Goal: Task Accomplishment & Management: Complete application form

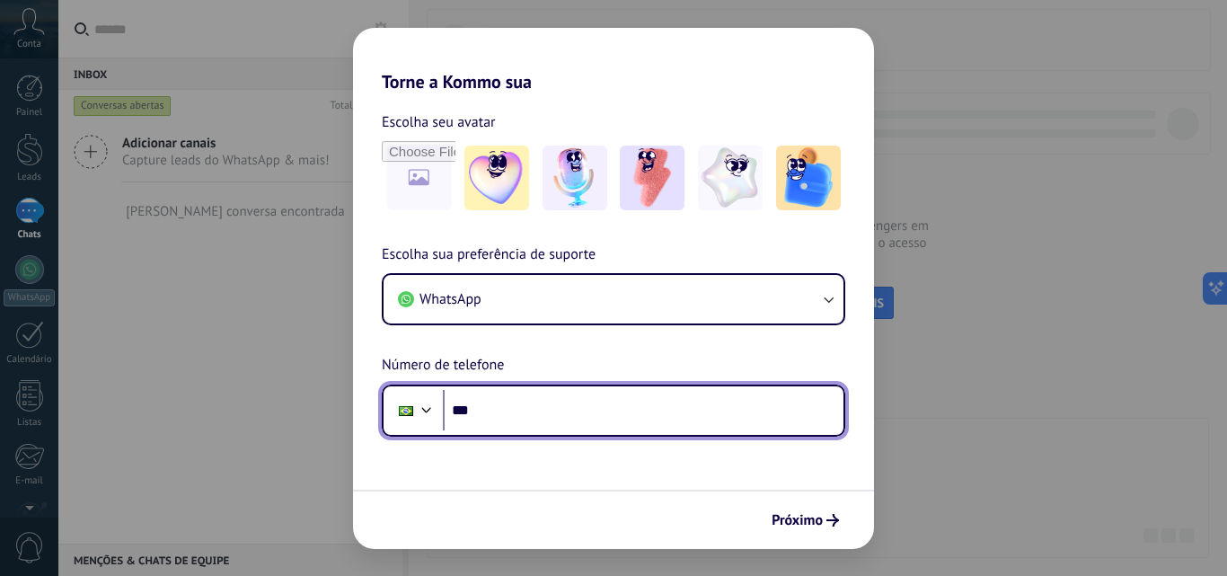
click at [555, 412] on input "***" at bounding box center [643, 410] width 400 height 41
click at [555, 412] on input "**********" at bounding box center [643, 410] width 400 height 41
type input "**********"
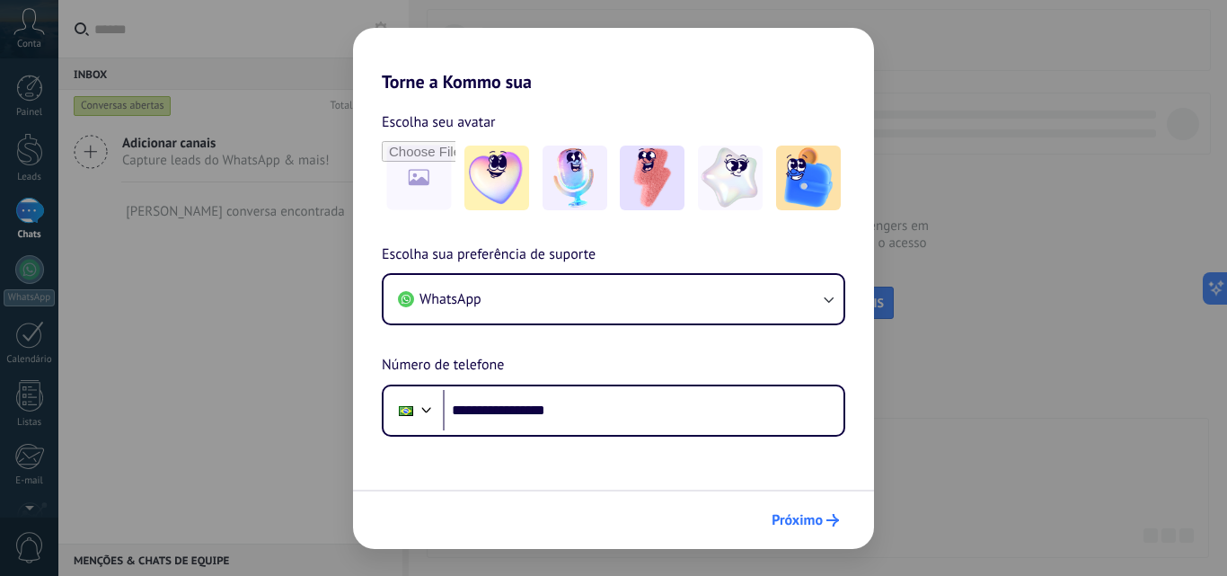
click at [813, 507] on button "Próximo" at bounding box center [805, 520] width 84 height 31
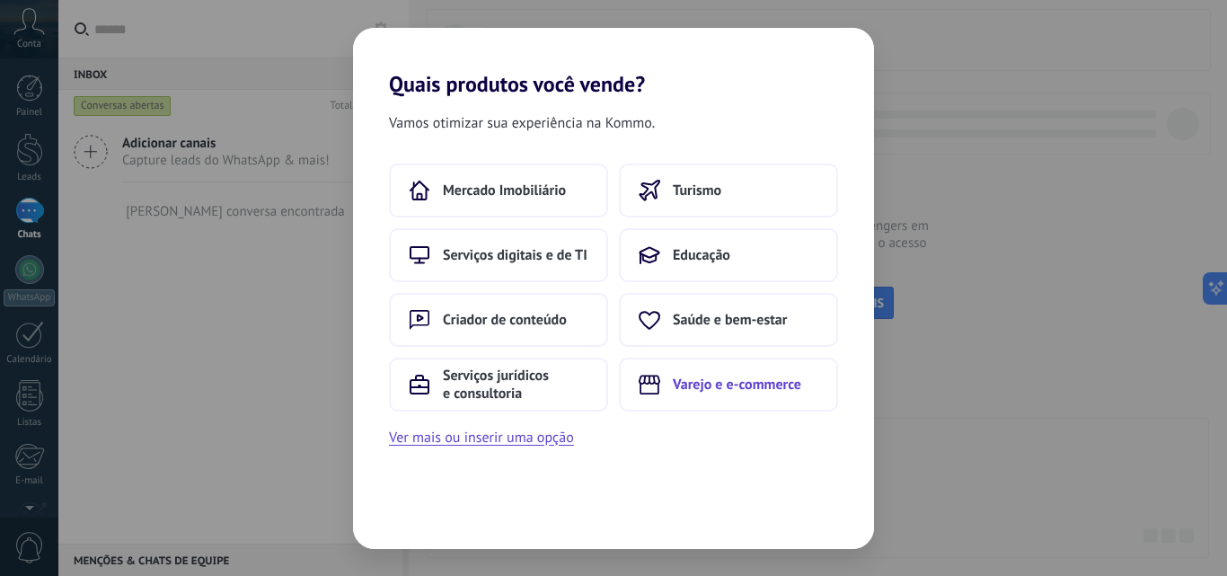
click at [732, 374] on button "Varejo e e-commerce" at bounding box center [728, 384] width 219 height 54
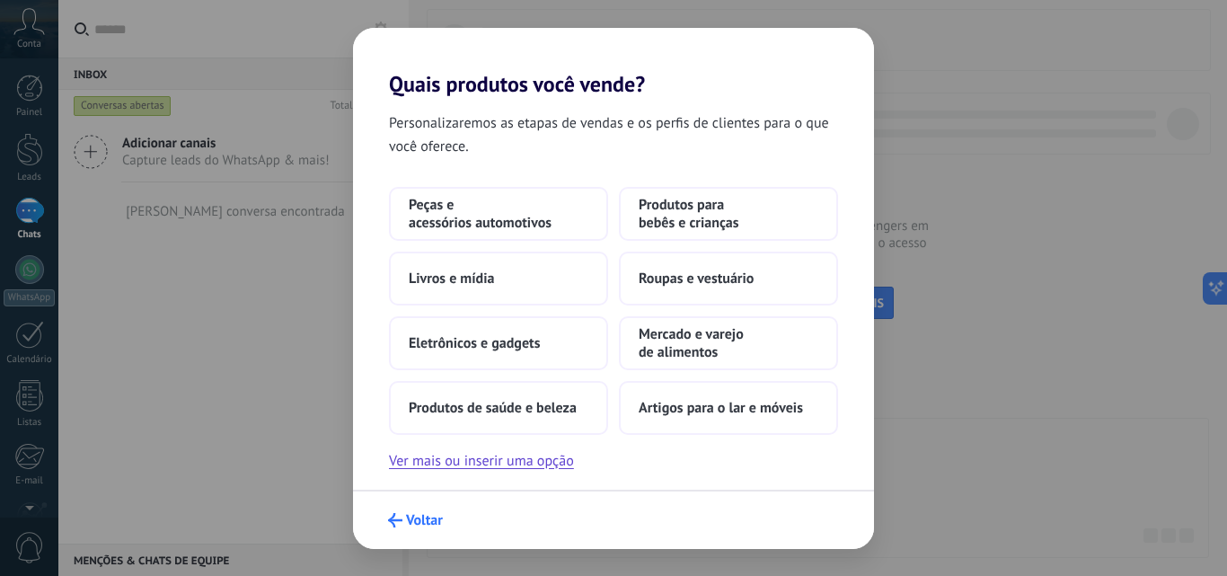
click at [405, 520] on span "Voltar" at bounding box center [415, 520] width 55 height 14
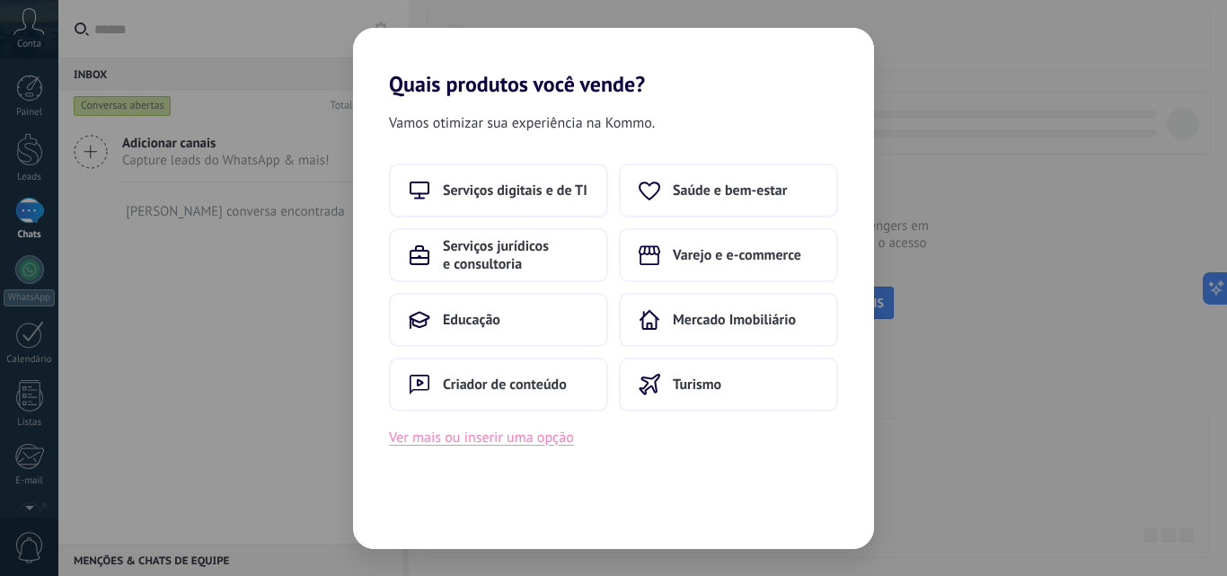
click at [501, 443] on button "Ver mais ou inserir uma opção" at bounding box center [481, 437] width 185 height 23
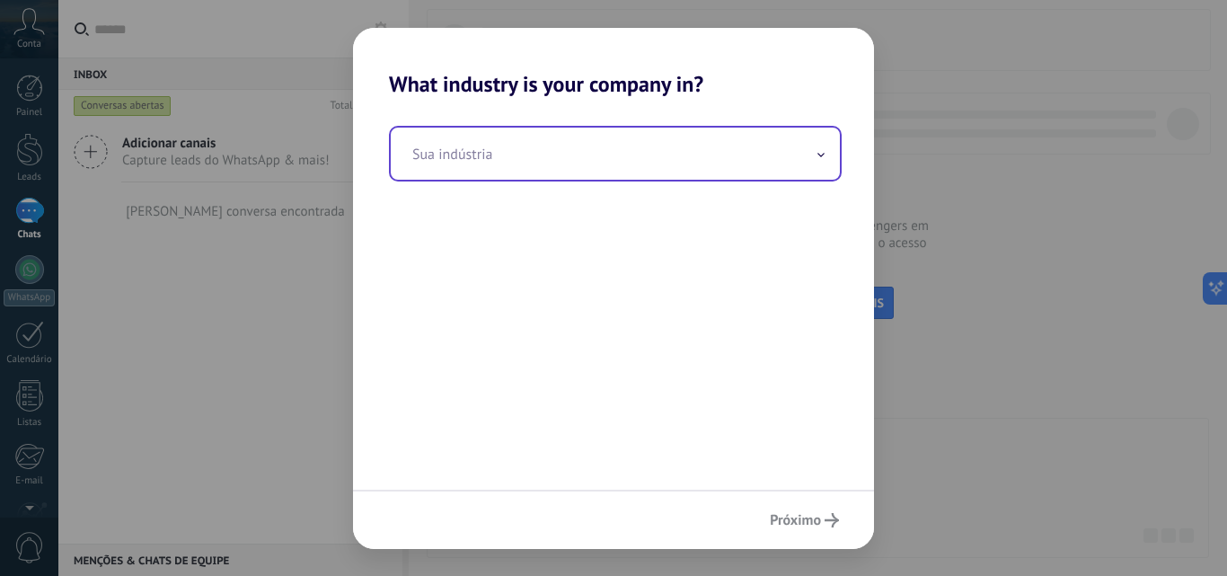
click at [495, 149] on input "text" at bounding box center [615, 154] width 449 height 52
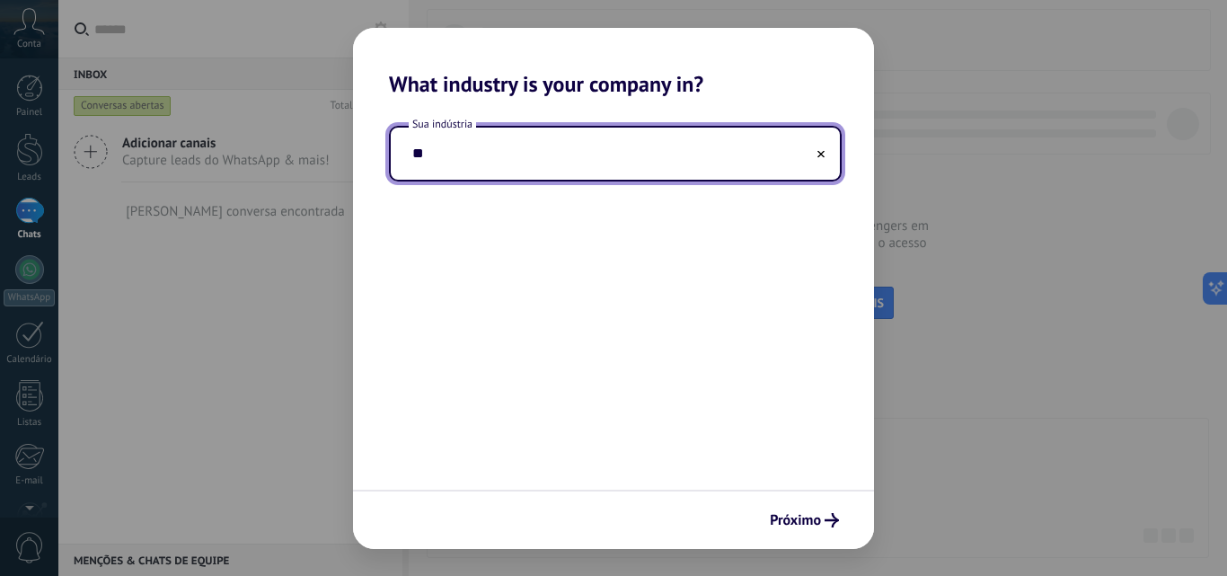
type input "*"
type input "**********"
click at [561, 284] on div "**********" at bounding box center [613, 293] width 521 height 392
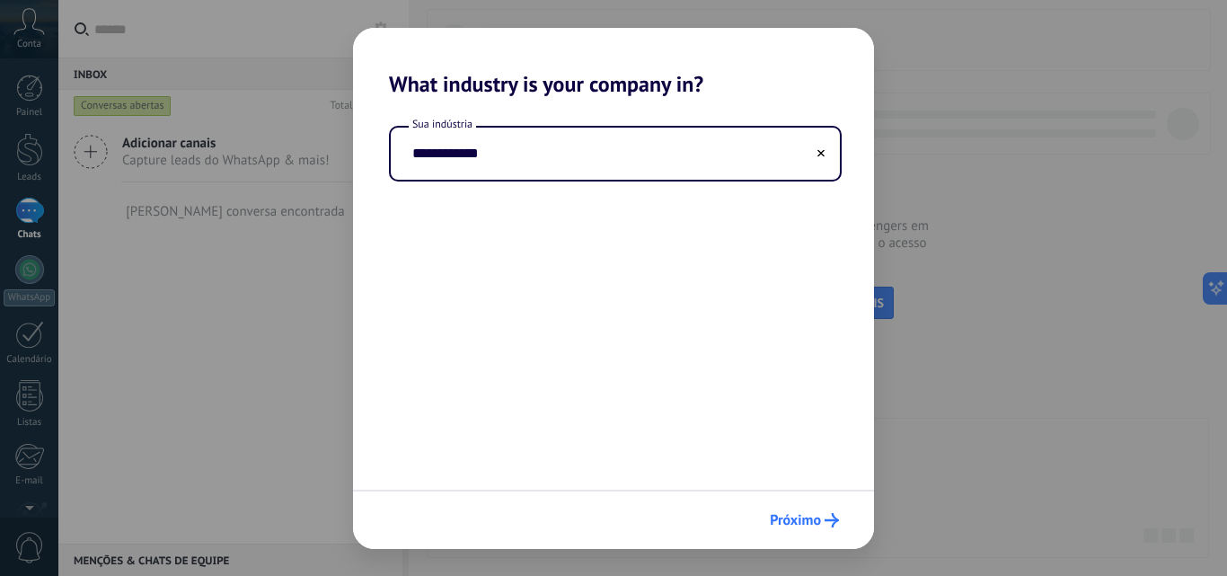
click at [809, 521] on span "Próximo" at bounding box center [794, 520] width 51 height 13
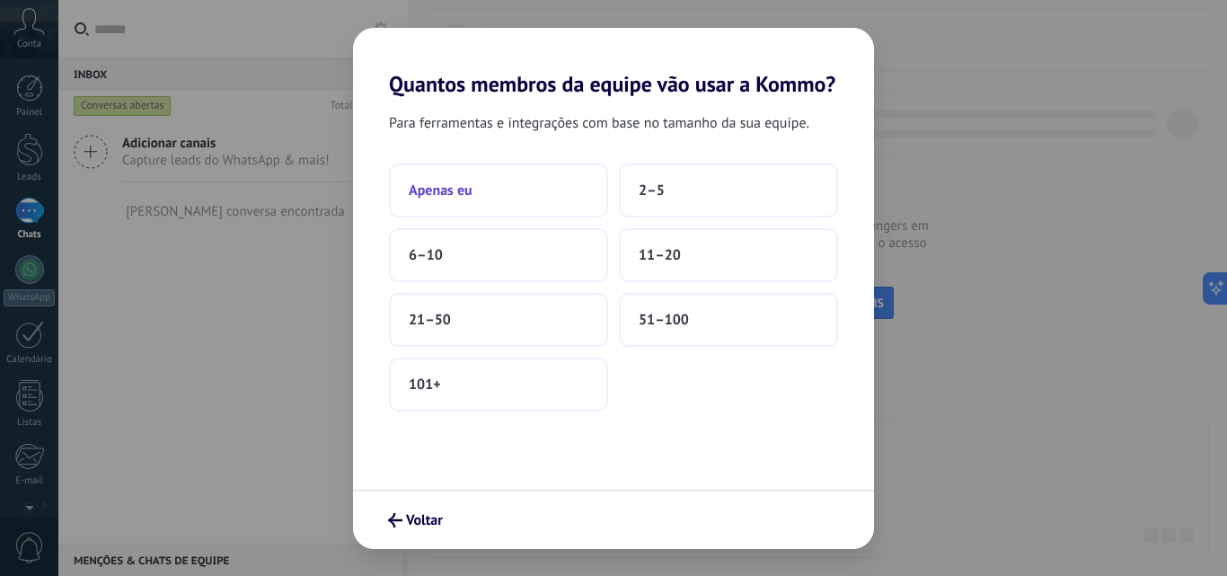
click at [491, 192] on button "Apenas eu" at bounding box center [498, 190] width 219 height 54
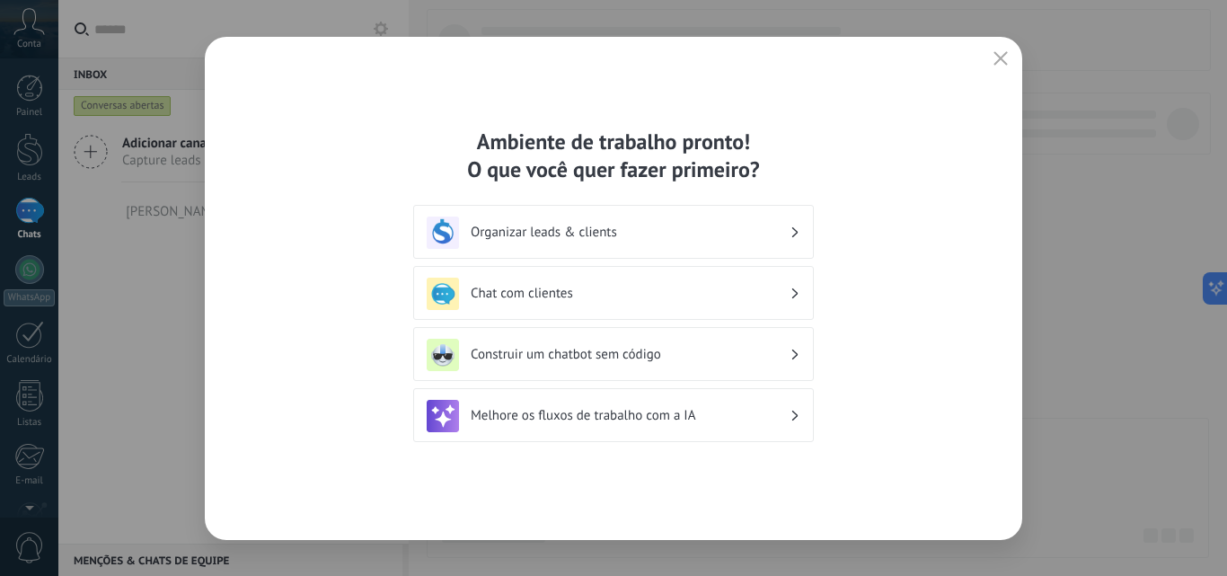
click at [1000, 50] on button "button" at bounding box center [1000, 59] width 23 height 25
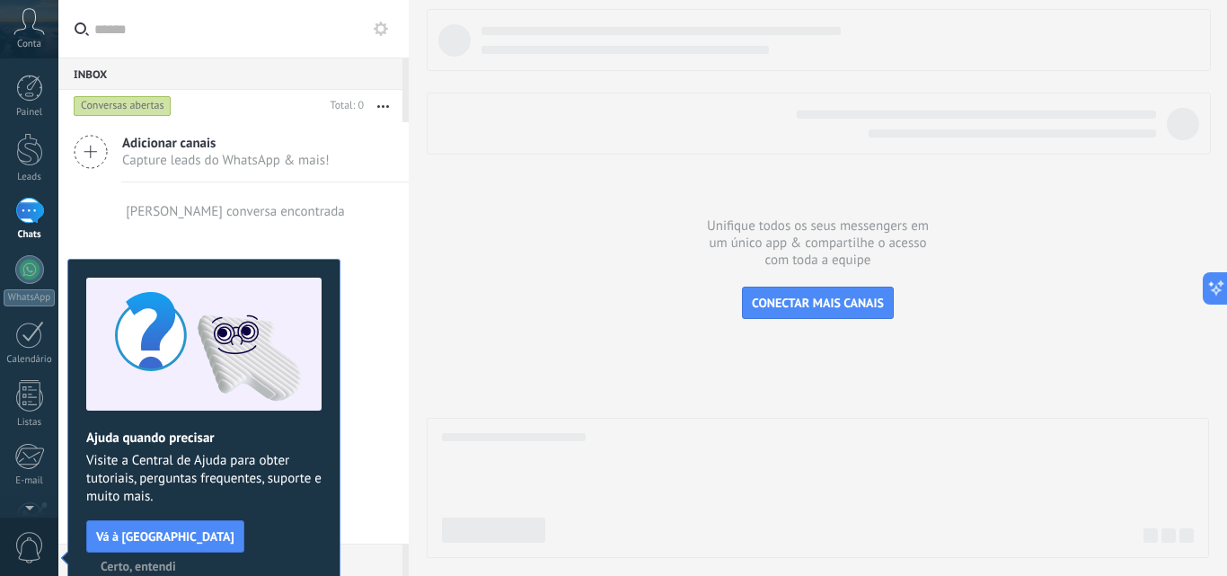
click at [379, 22] on icon at bounding box center [381, 29] width 14 height 14
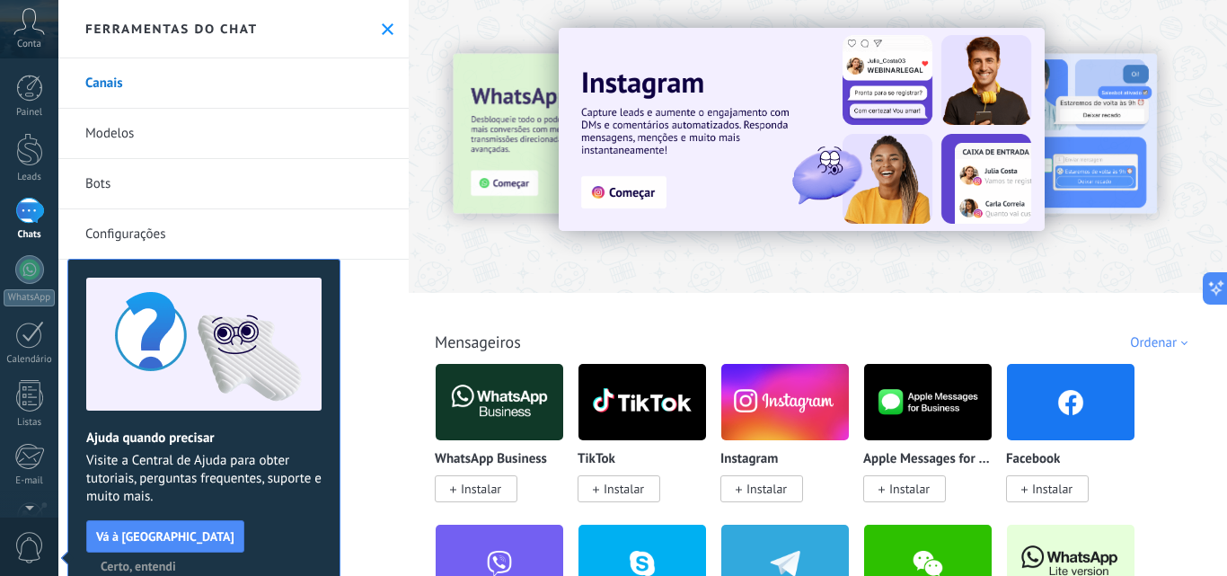
click at [285, 522] on div "Ajuda quando precisar Visite a Central de Ajuda para obter tutoriais, perguntas…" at bounding box center [203, 428] width 273 height 339
click at [176, 559] on span "Certo, entendi" at bounding box center [138, 565] width 75 height 13
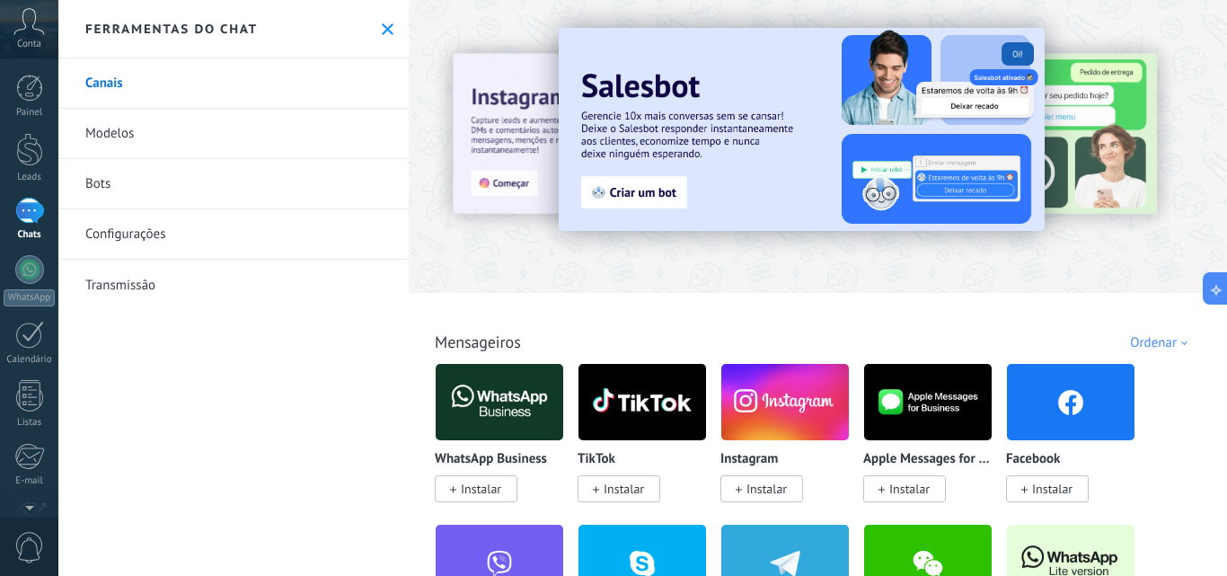
click at [382, 26] on icon at bounding box center [388, 29] width 12 height 12
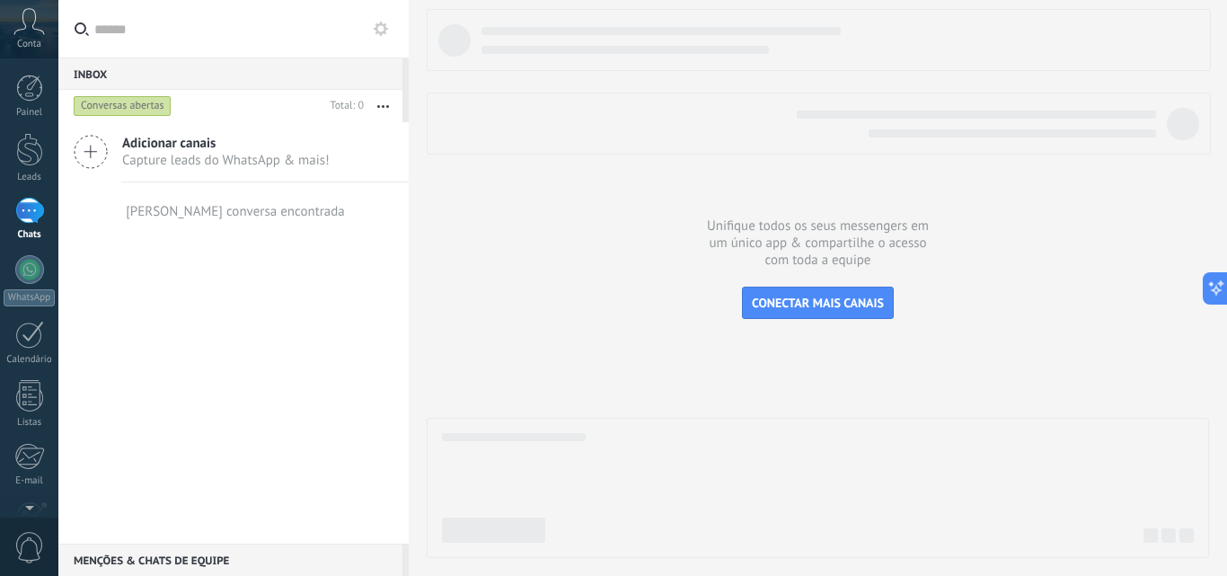
click at [15, 202] on link "Chats" at bounding box center [29, 219] width 58 height 43
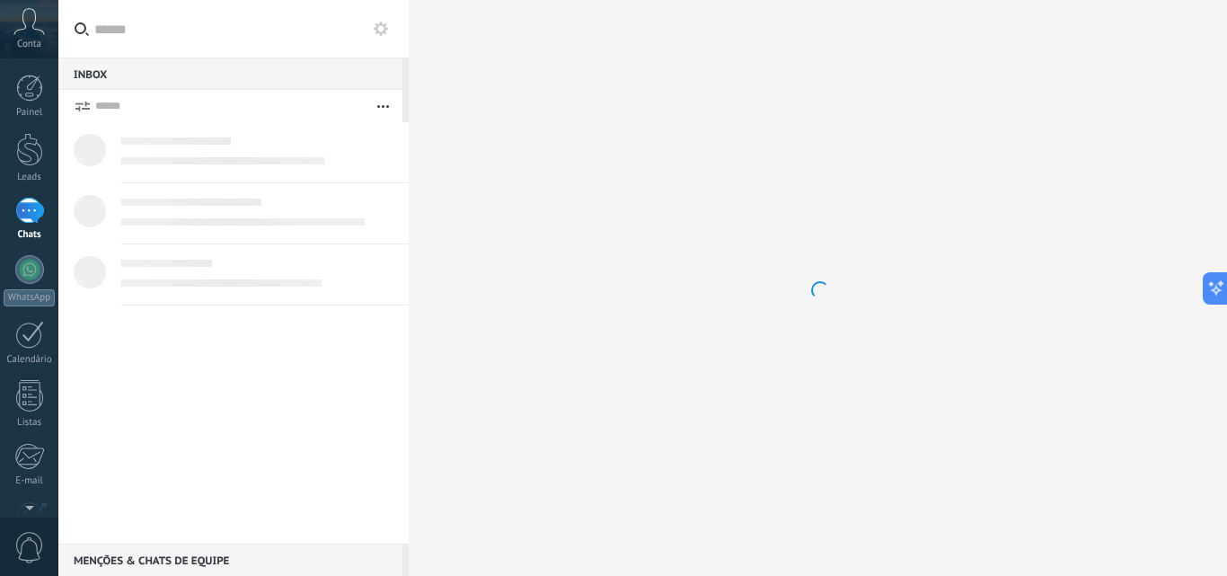
click at [15, 202] on div at bounding box center [29, 211] width 29 height 26
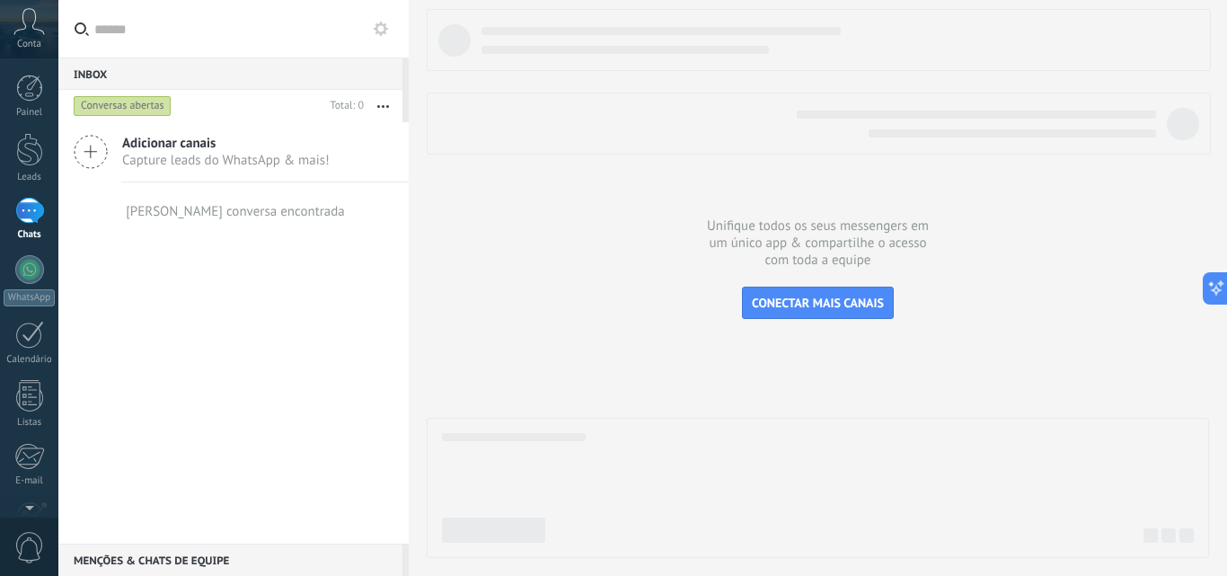
click at [189, 153] on span "Capture leads do WhatsApp & mais!" at bounding box center [225, 160] width 207 height 17
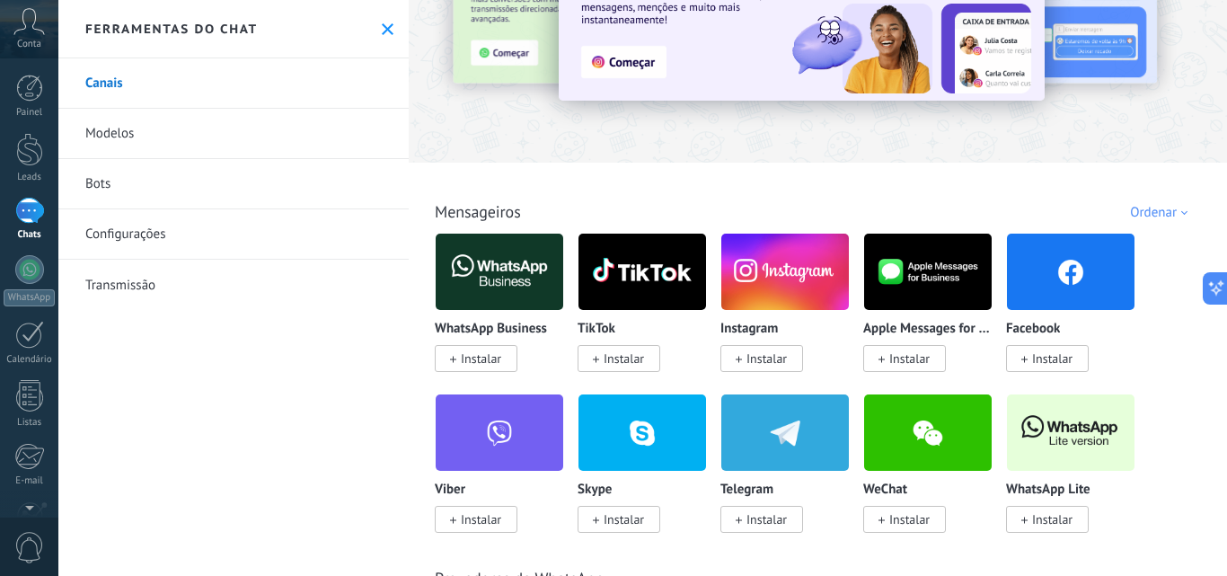
scroll to position [133, 0]
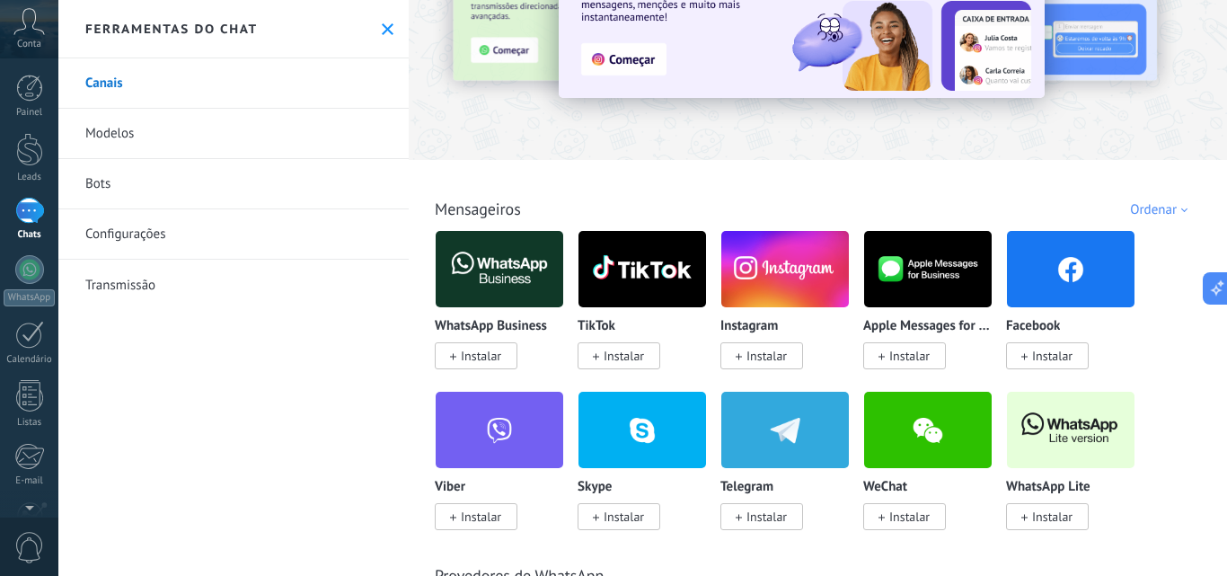
click at [1039, 357] on span "Instalar" at bounding box center [1052, 355] width 40 height 16
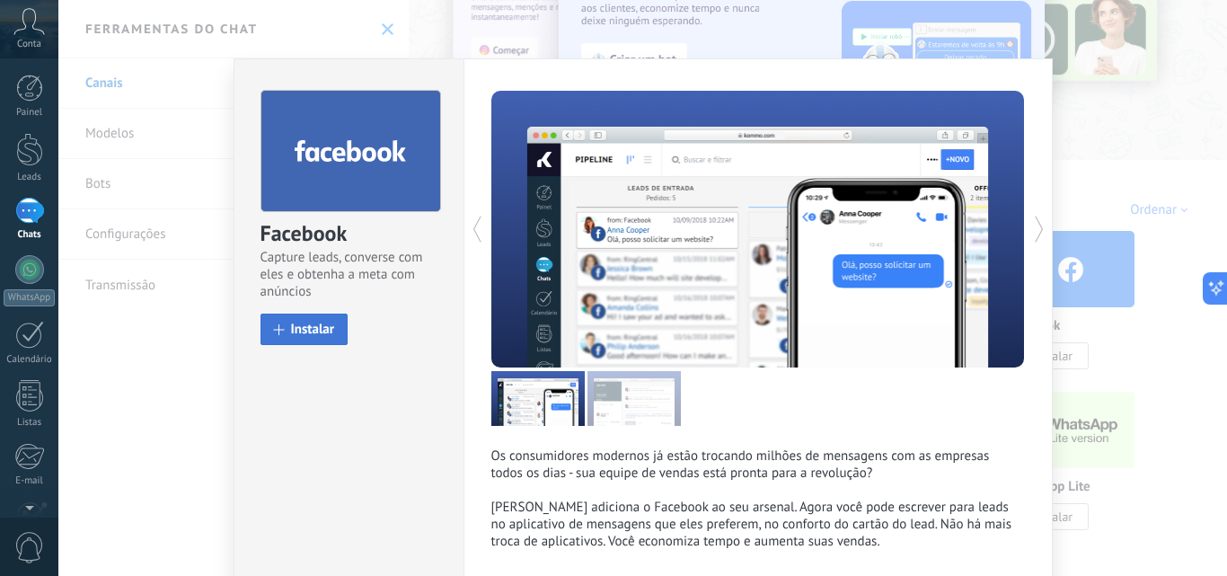
click at [304, 328] on span "Instalar" at bounding box center [313, 328] width 44 height 13
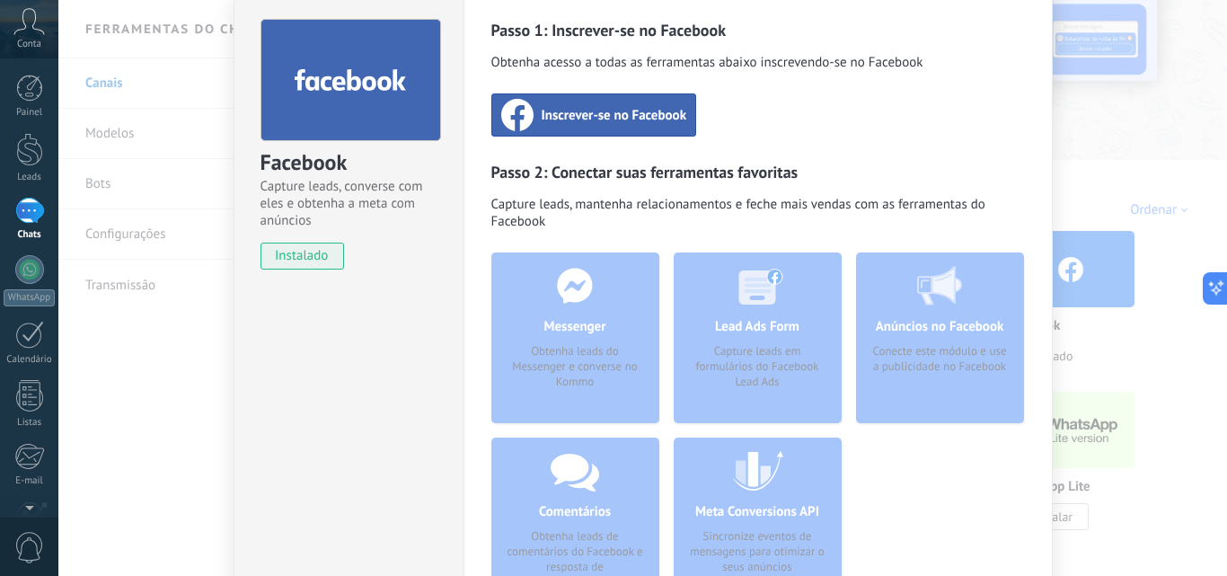
scroll to position [72, 0]
click at [578, 111] on span "Inscrever-se no Facebook" at bounding box center [613, 114] width 145 height 18
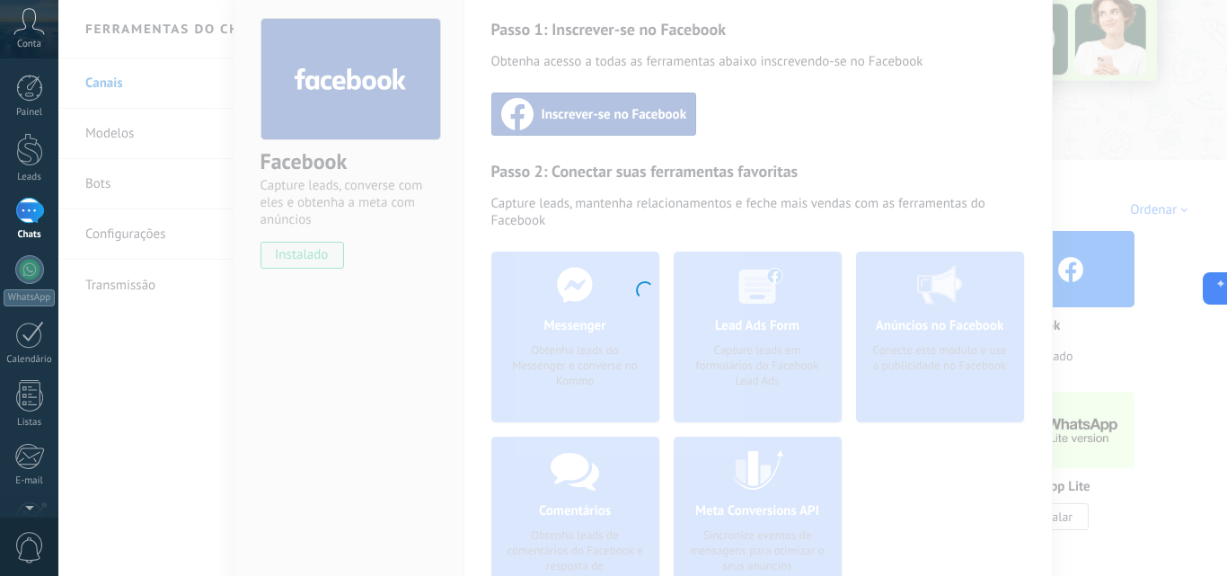
click at [777, 523] on div at bounding box center [642, 288] width 1168 height 576
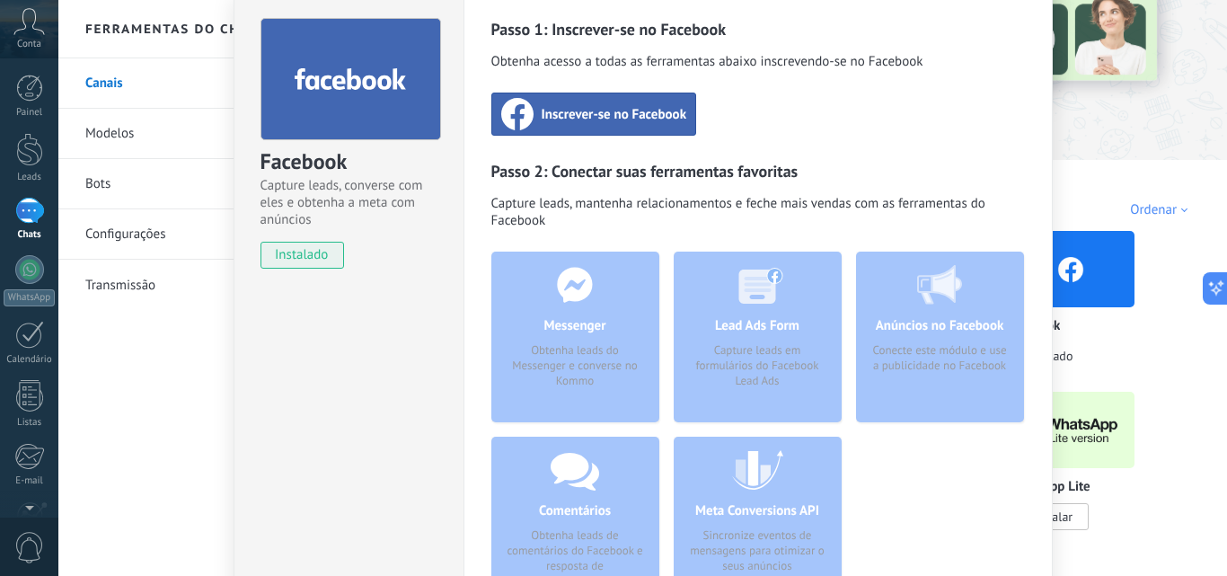
click at [22, 215] on div at bounding box center [29, 211] width 29 height 26
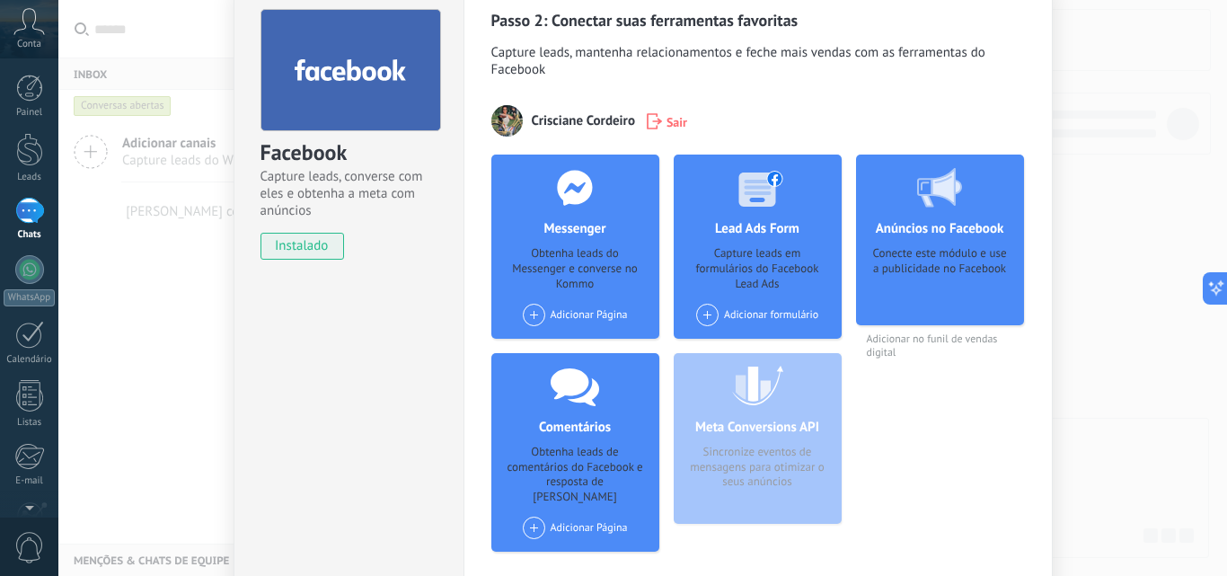
scroll to position [83, 0]
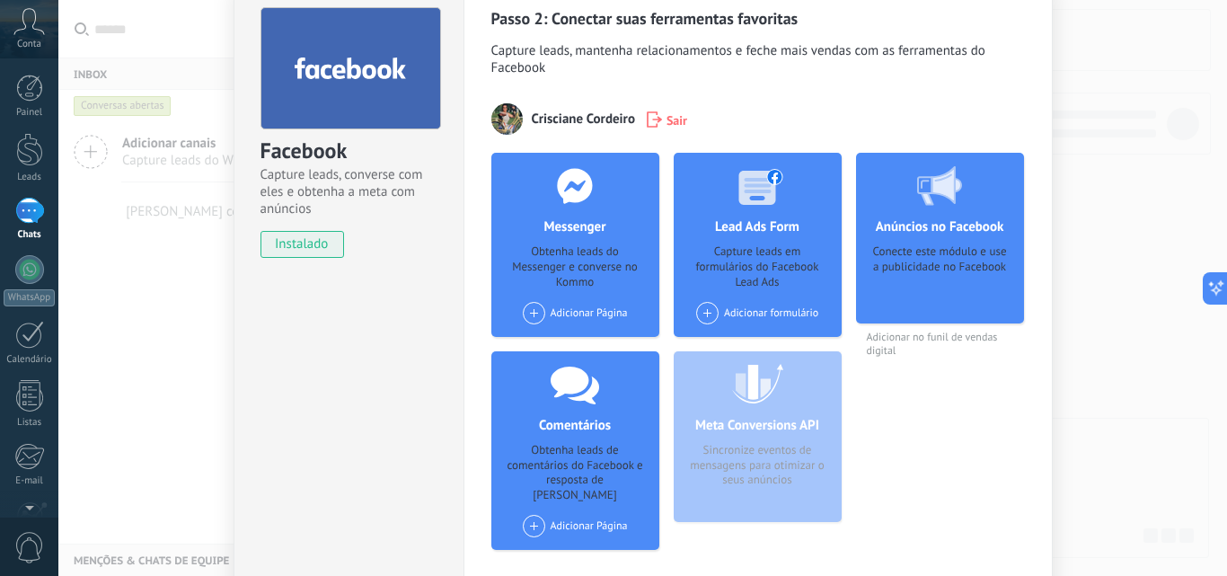
click at [525, 314] on span at bounding box center [534, 313] width 22 height 22
click at [550, 344] on div "[PERSON_NAME]-bicicletaria" at bounding box center [606, 347] width 171 height 40
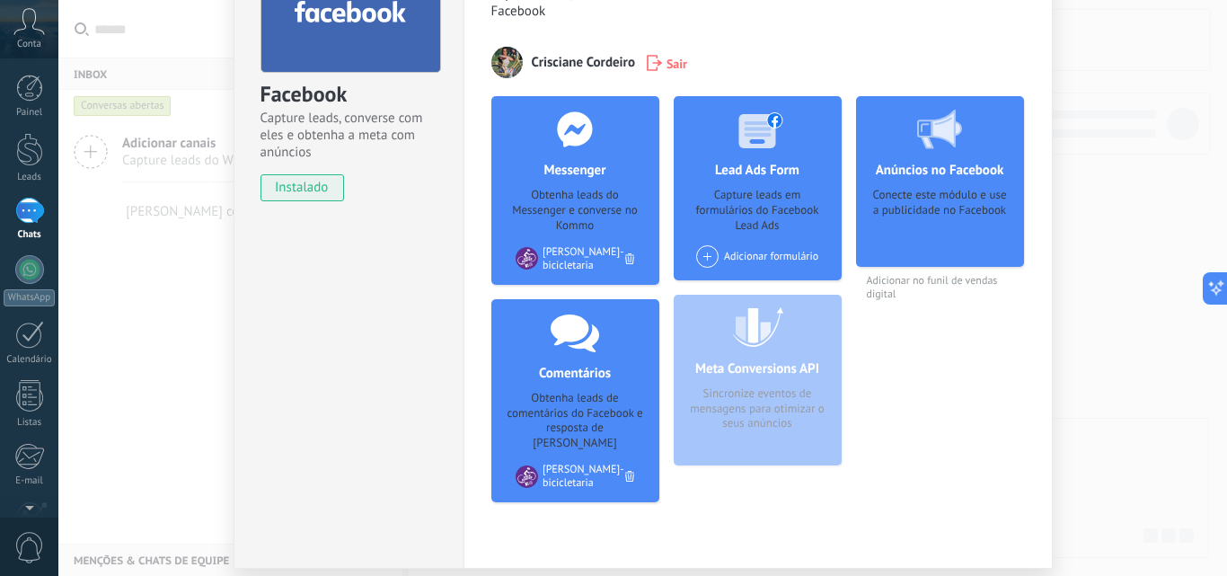
scroll to position [137, 0]
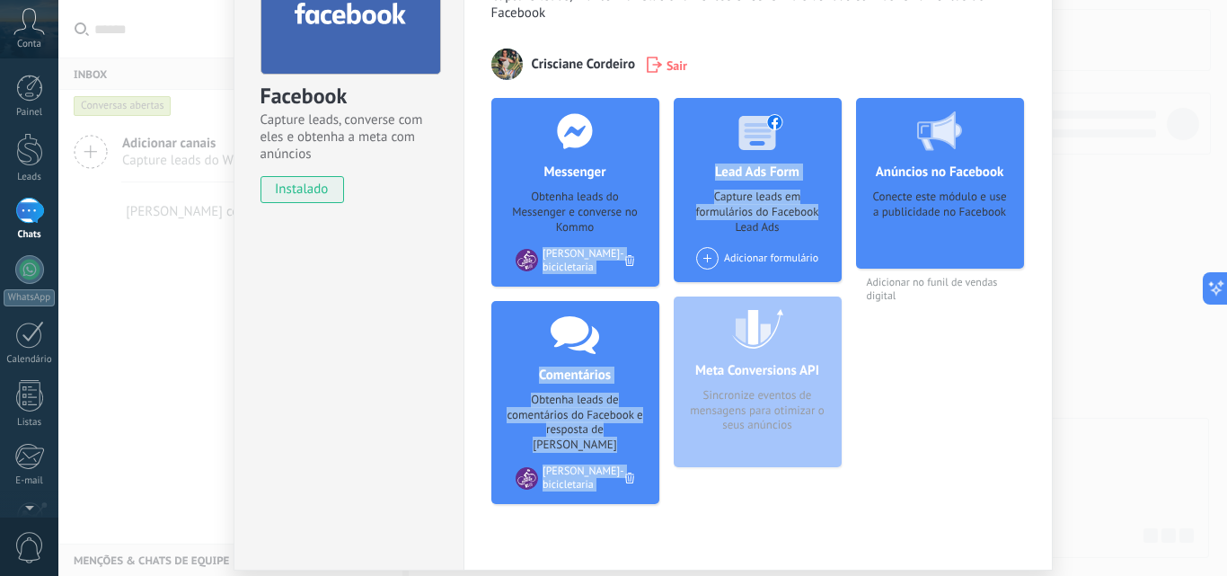
drag, startPoint x: 658, startPoint y: 222, endPoint x: 673, endPoint y: 222, distance: 14.4
click at [673, 222] on div "Messenger Obtenha leads do Messenger e converse no Kommo Adicionar Página Ciclo…" at bounding box center [757, 308] width 533 height 420
click at [664, 222] on div "Messenger Obtenha leads do Messenger e converse no Kommo Adicionar Página Ciclo…" at bounding box center [757, 308] width 533 height 420
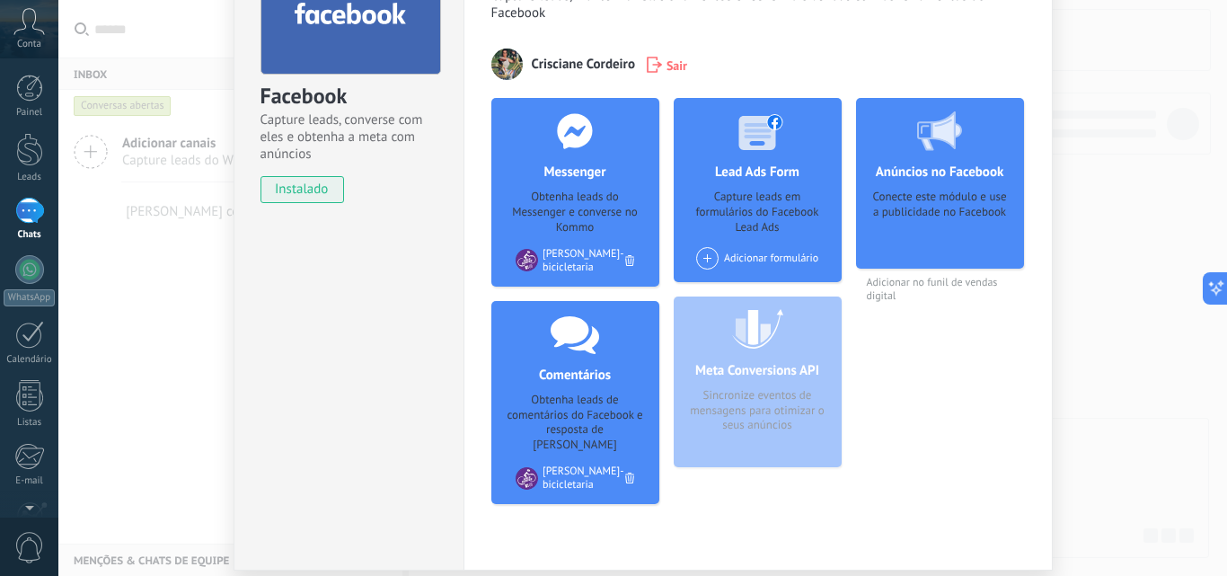
click at [174, 248] on div "Facebook Capture leads, converse com eles e obtenha a meta com anúncios instala…" at bounding box center [642, 288] width 1168 height 576
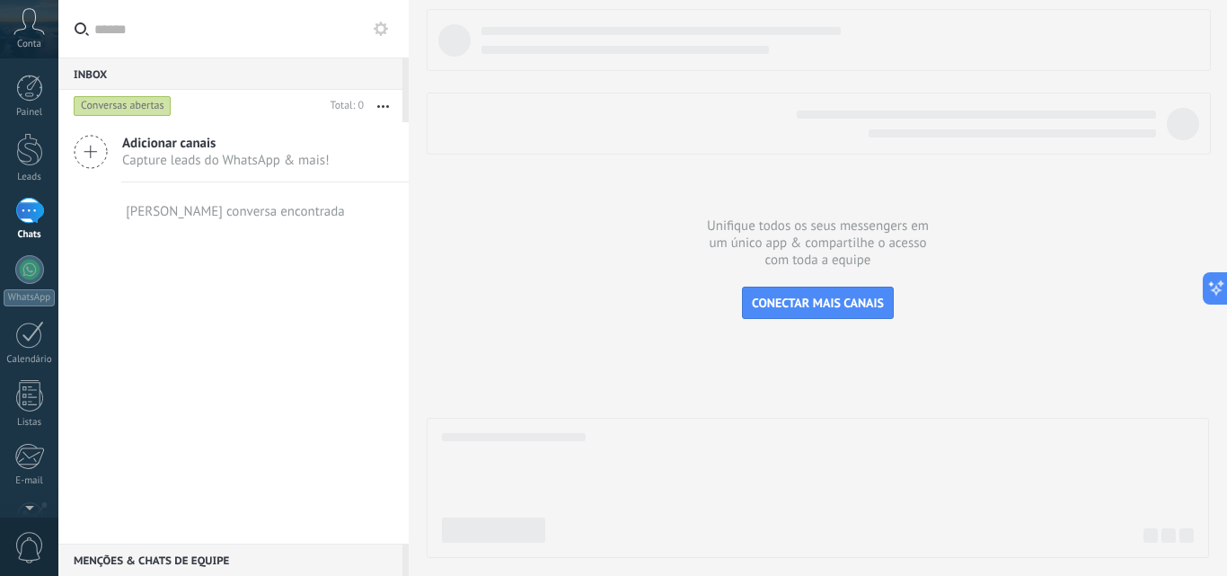
click at [174, 248] on div "Adicionar canais Capture leads do WhatsApp & mais! Nenhuma conversa encontrada" at bounding box center [233, 332] width 350 height 421
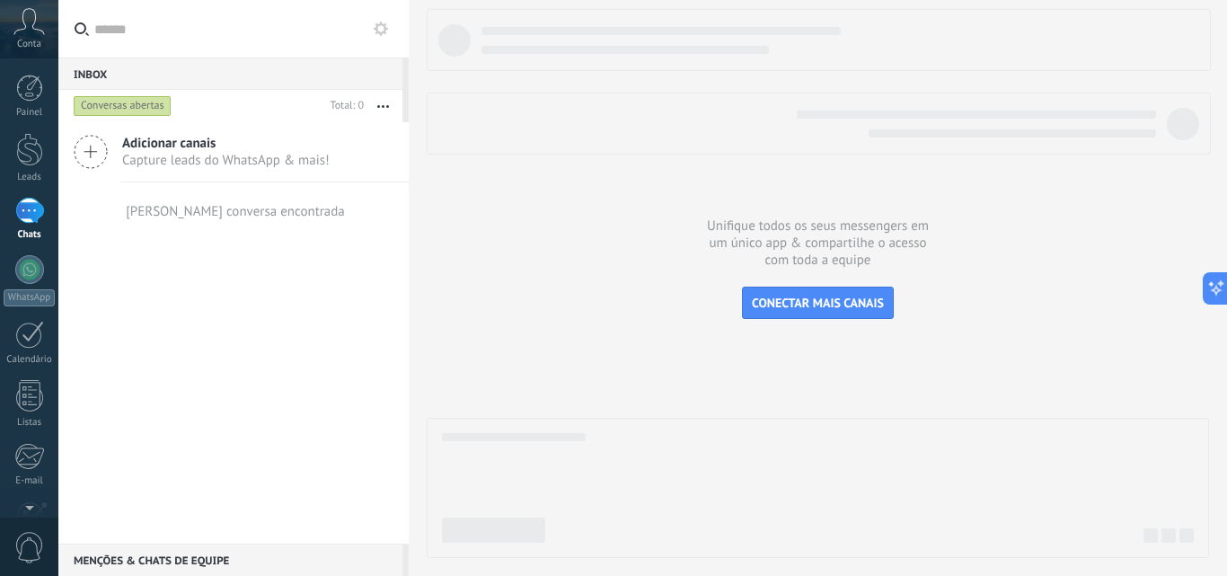
click at [174, 248] on div "Adicionar canais Capture leads do WhatsApp & mais! Nenhuma conversa encontrada" at bounding box center [233, 332] width 350 height 421
click at [199, 75] on div "Inbox 0" at bounding box center [230, 73] width 344 height 32
click at [120, 148] on div "Adicionar canais Capture leads do WhatsApp & mais!" at bounding box center [233, 152] width 350 height 60
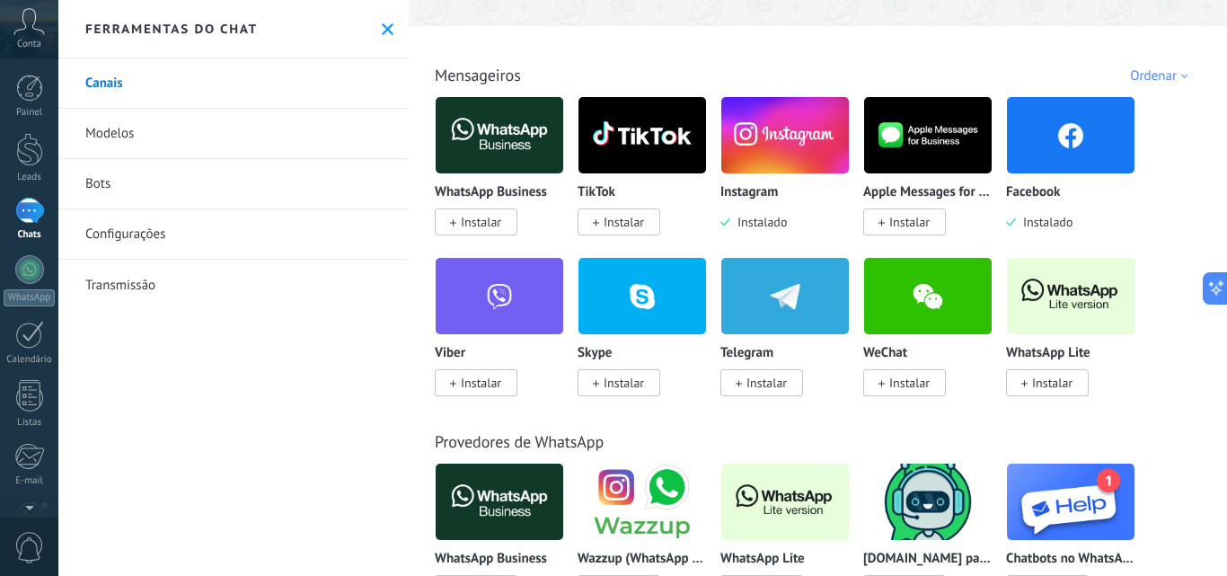
scroll to position [270, 0]
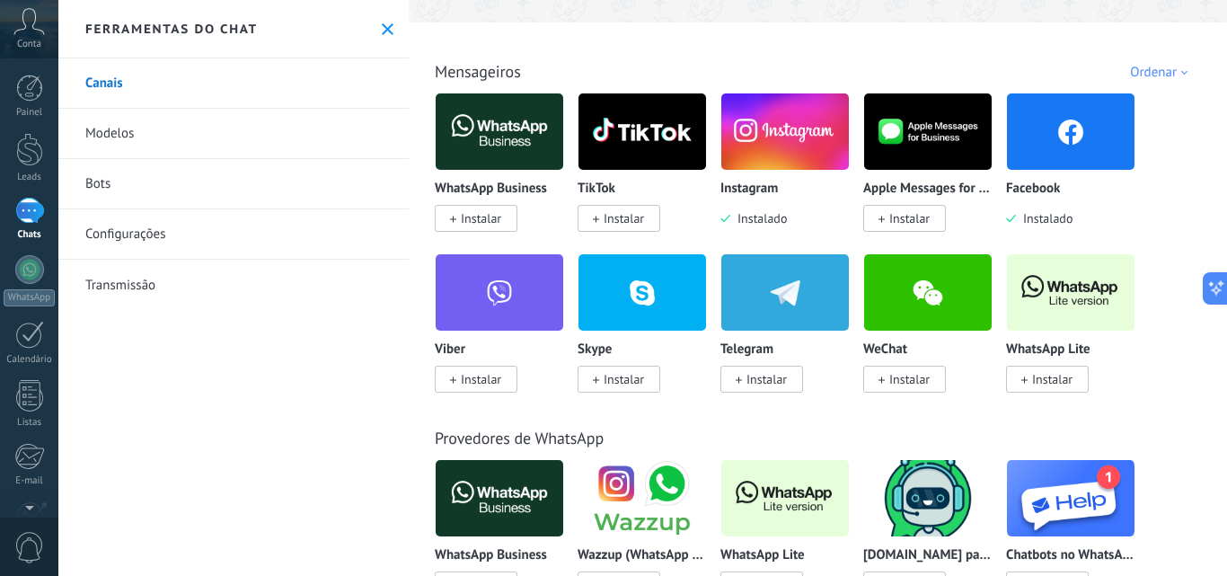
click at [488, 218] on span "Instalar" at bounding box center [481, 218] width 40 height 16
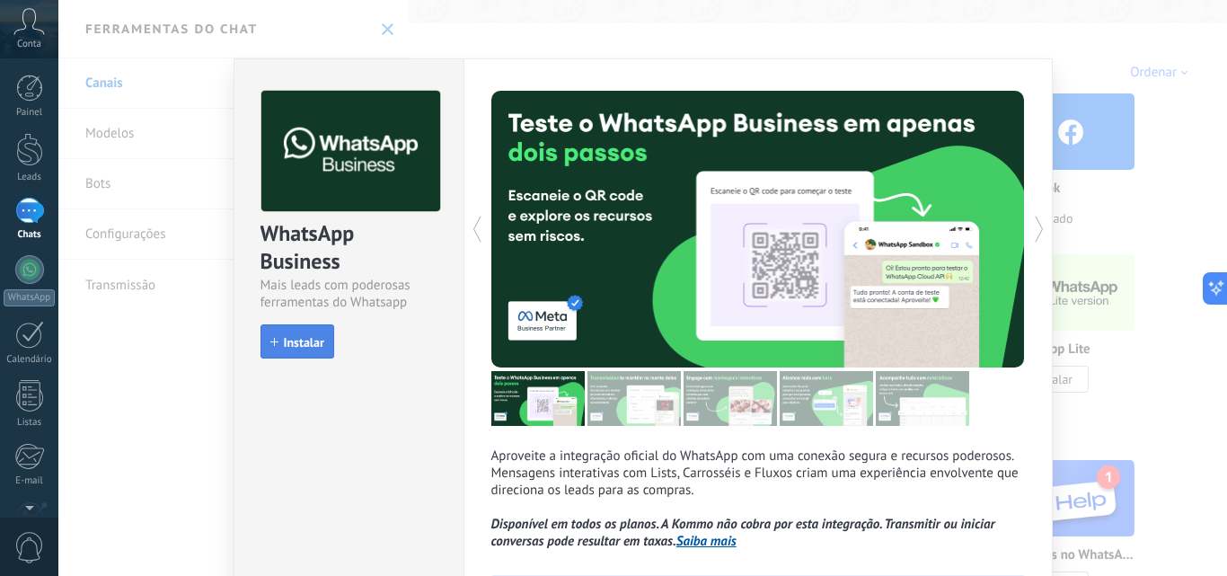
click at [297, 347] on span "Instalar" at bounding box center [304, 342] width 40 height 13
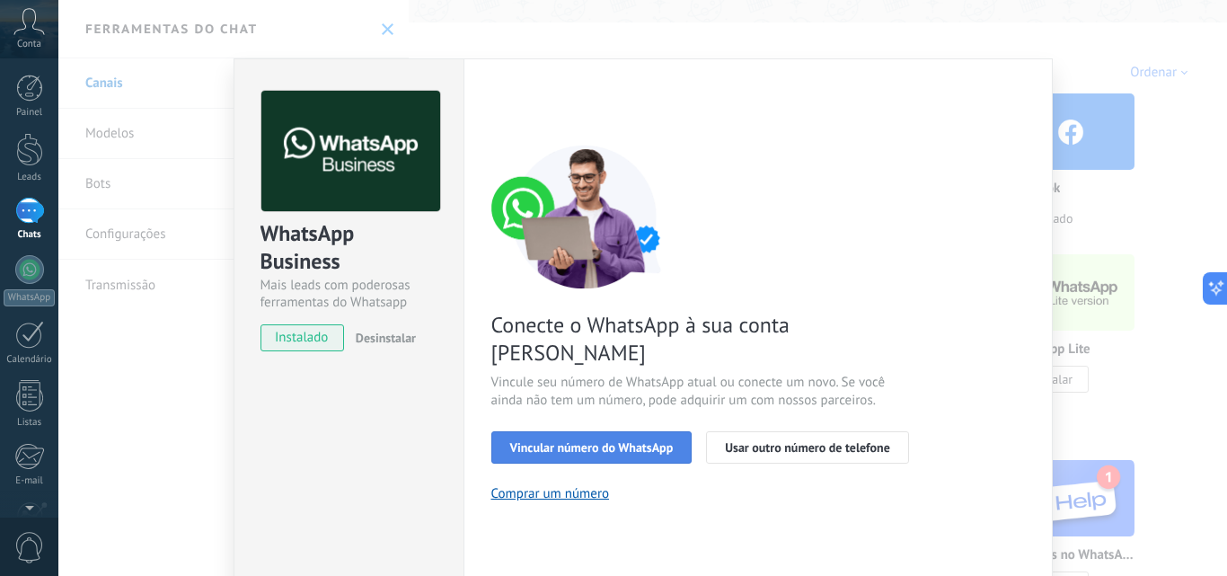
click at [646, 441] on span "Vincular número do WhatsApp" at bounding box center [591, 447] width 163 height 13
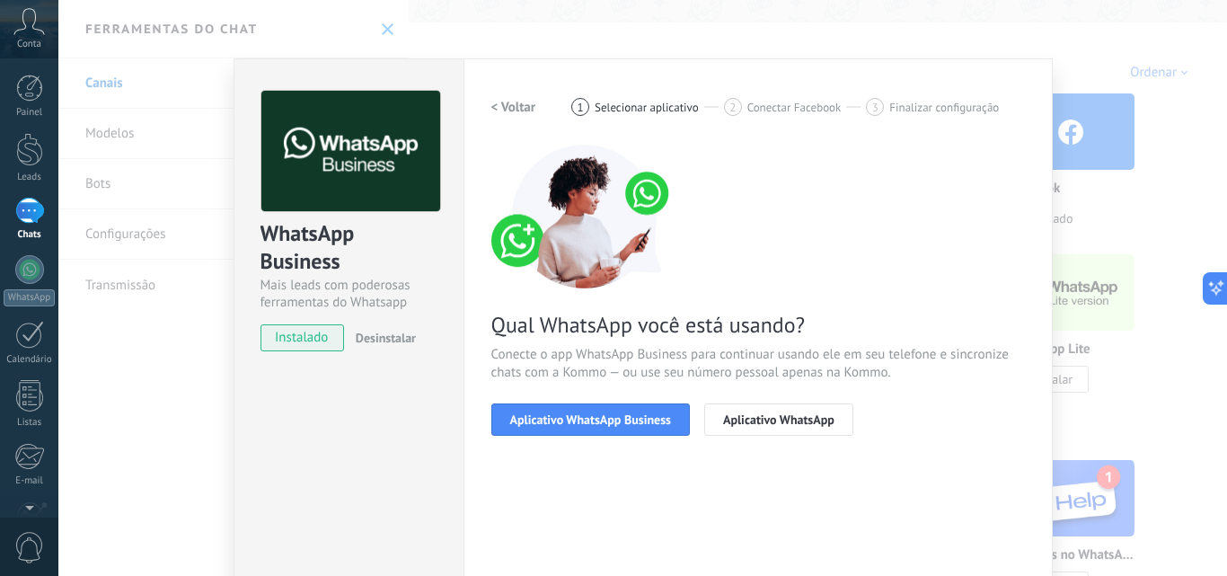
click at [646, 424] on span "Aplicativo WhatsApp Business" at bounding box center [590, 419] width 161 height 13
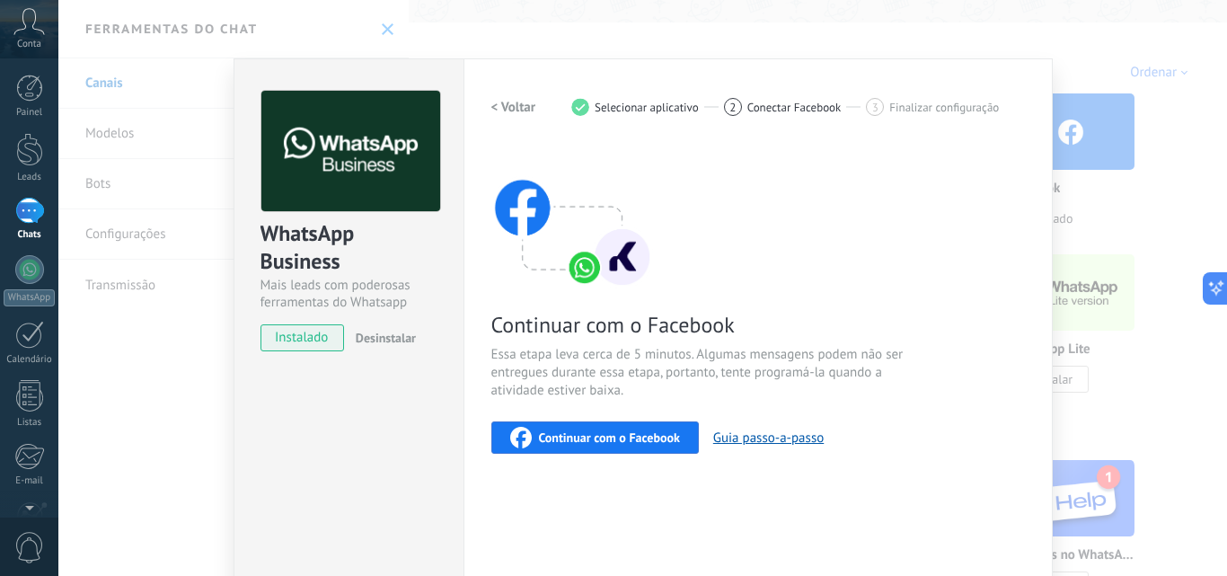
click at [646, 443] on span "Continuar com o Facebook" at bounding box center [609, 437] width 141 height 13
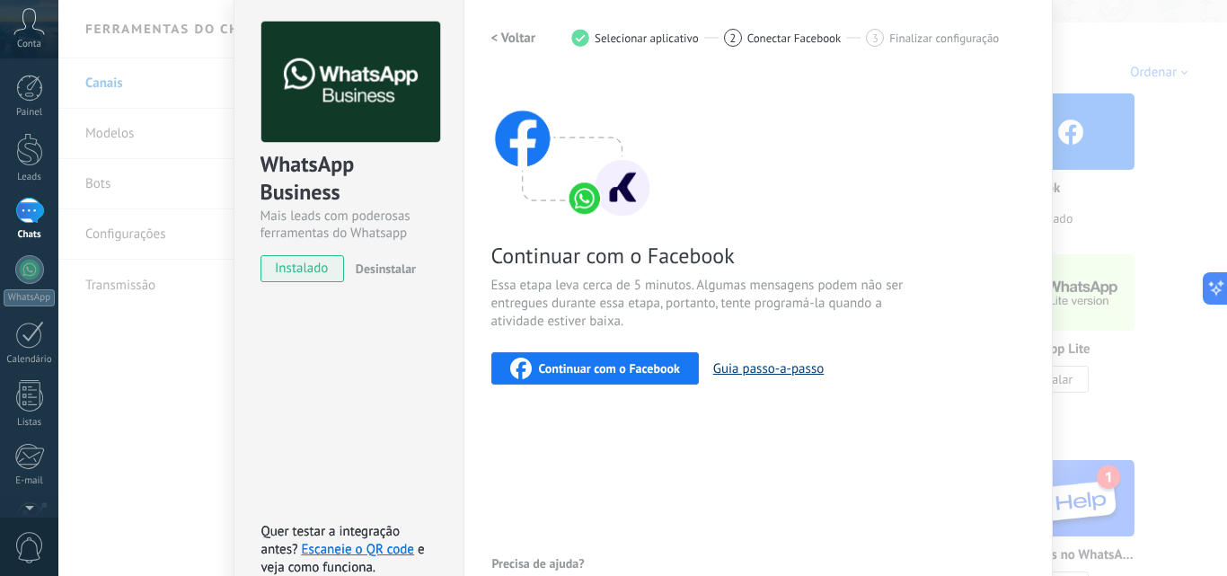
scroll to position [68, 0]
click at [514, 43] on h2 "< Voltar" at bounding box center [513, 39] width 45 height 17
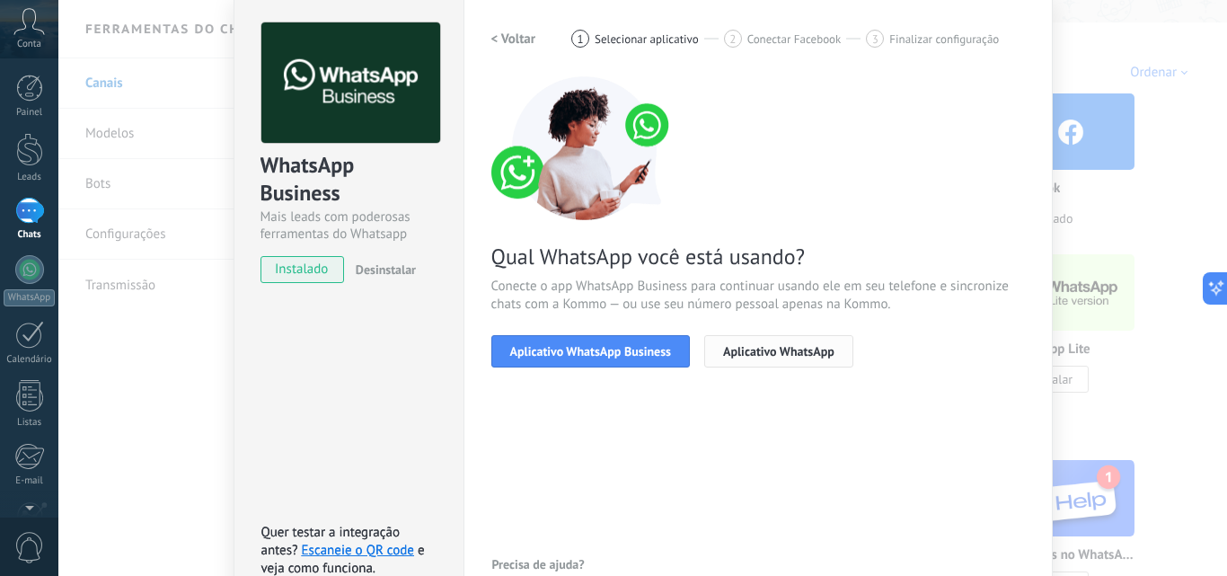
click at [785, 356] on span "Aplicativo WhatsApp" at bounding box center [778, 351] width 111 height 13
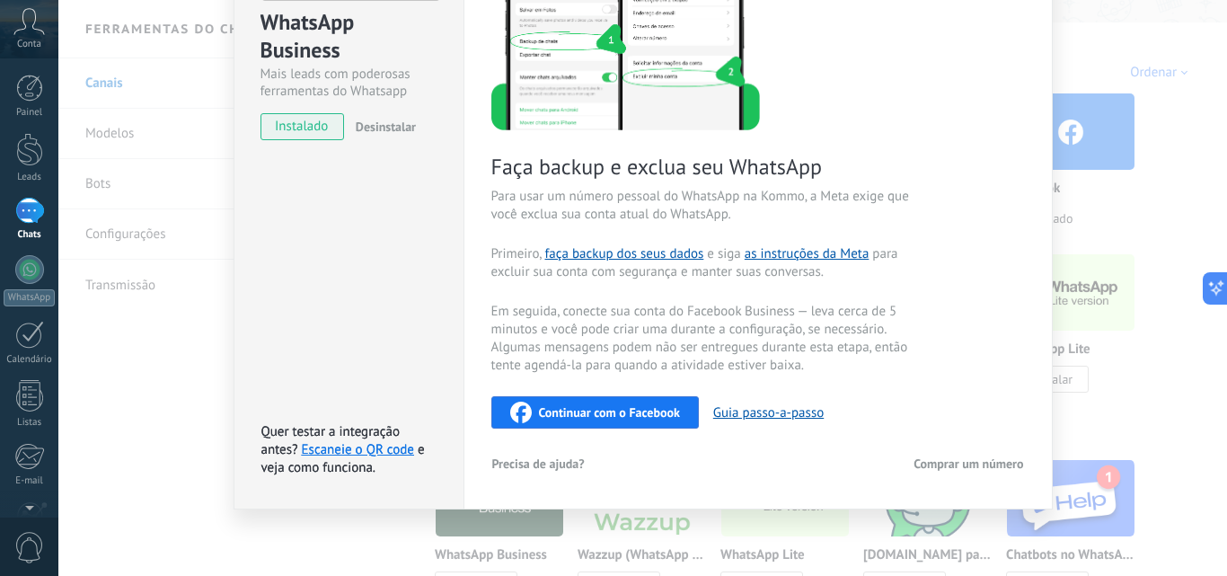
scroll to position [0, 0]
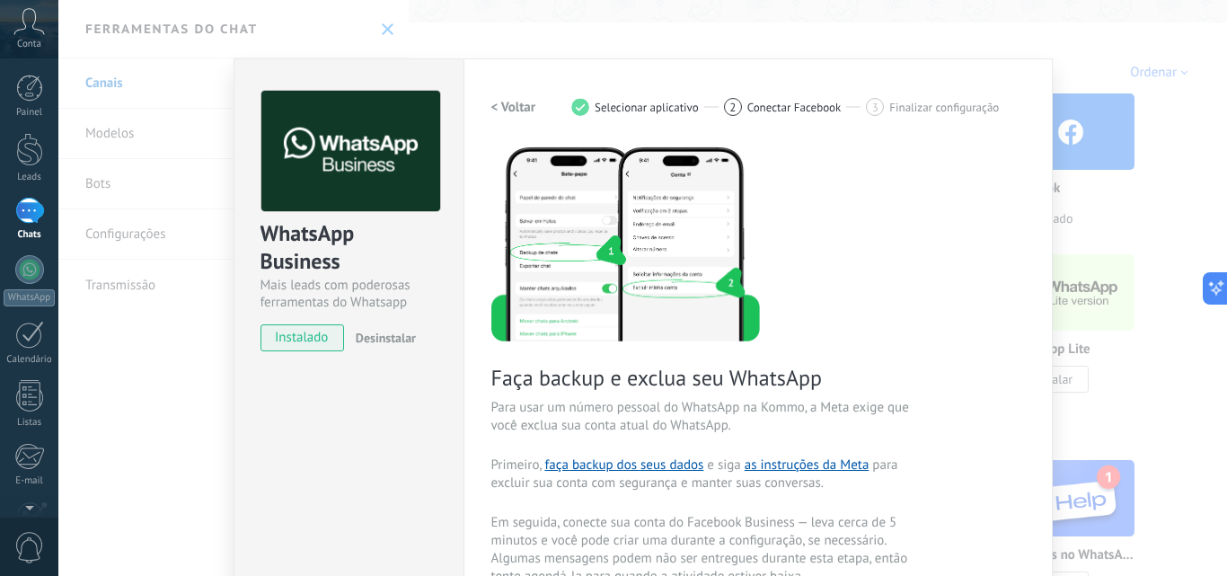
click at [521, 95] on button "< Voltar" at bounding box center [513, 107] width 45 height 32
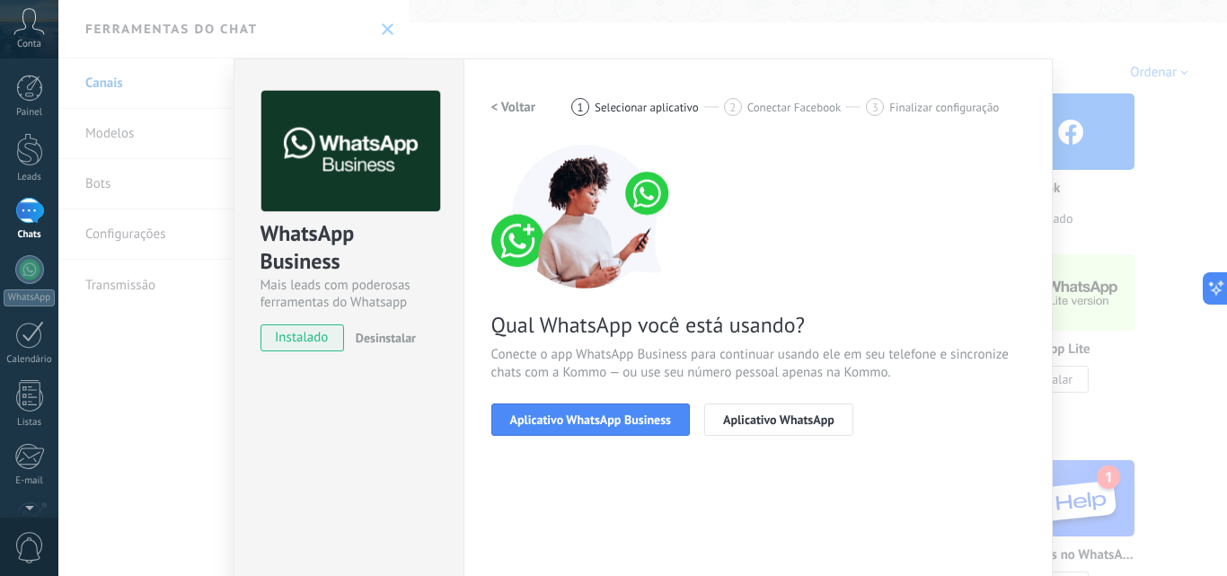
click at [511, 102] on h2 "< Voltar" at bounding box center [513, 107] width 45 height 17
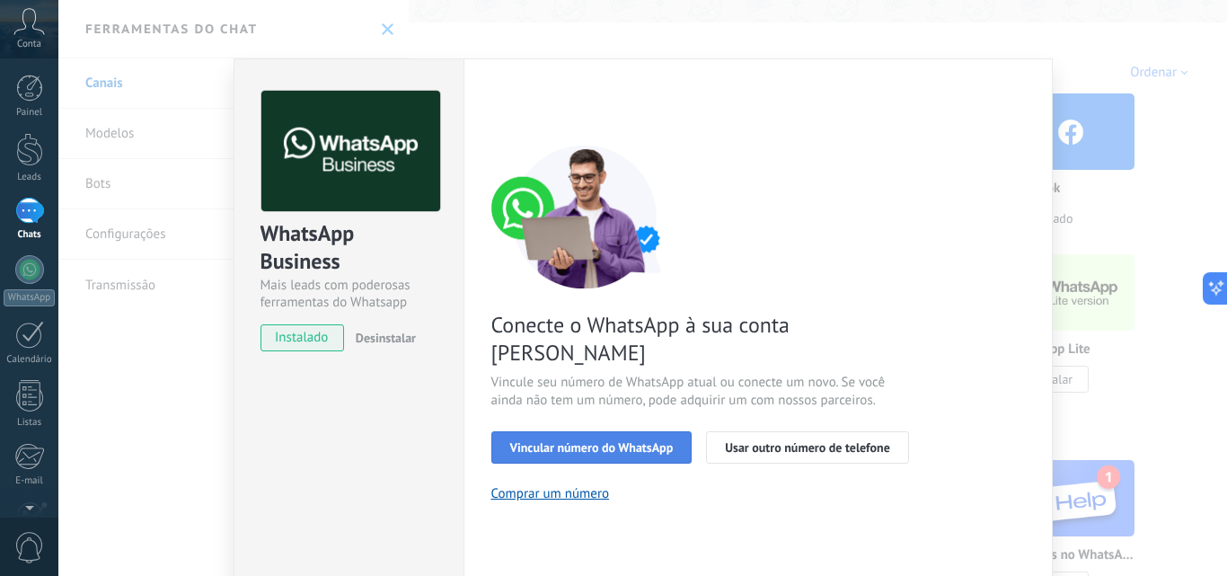
click at [603, 441] on span "Vincular número do WhatsApp" at bounding box center [591, 447] width 163 height 13
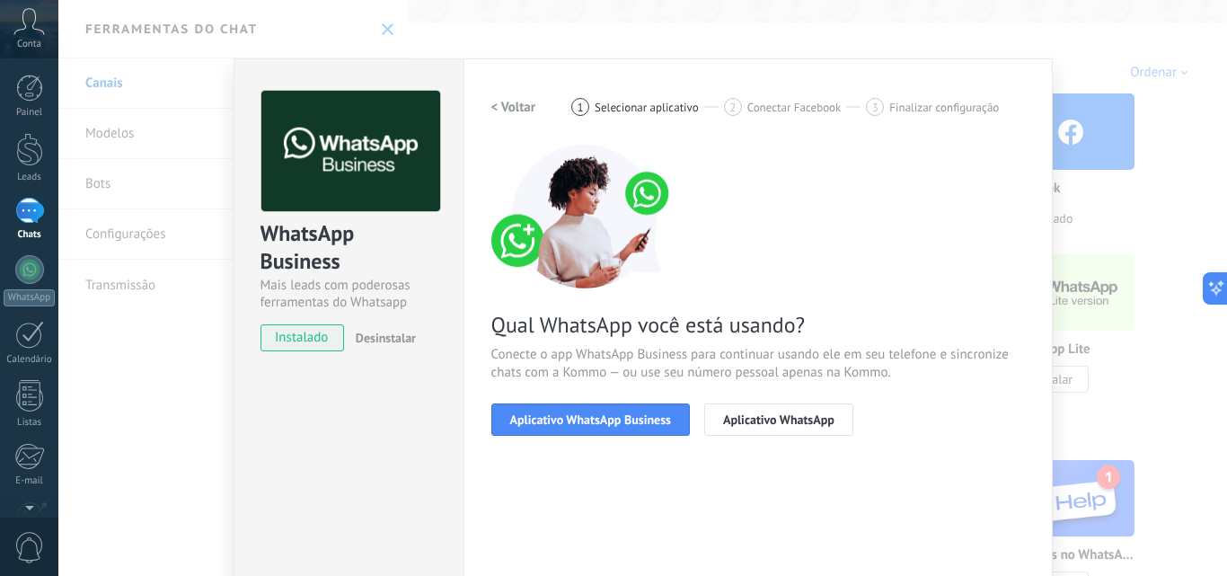
click at [512, 110] on h2 "< Voltar" at bounding box center [513, 107] width 45 height 17
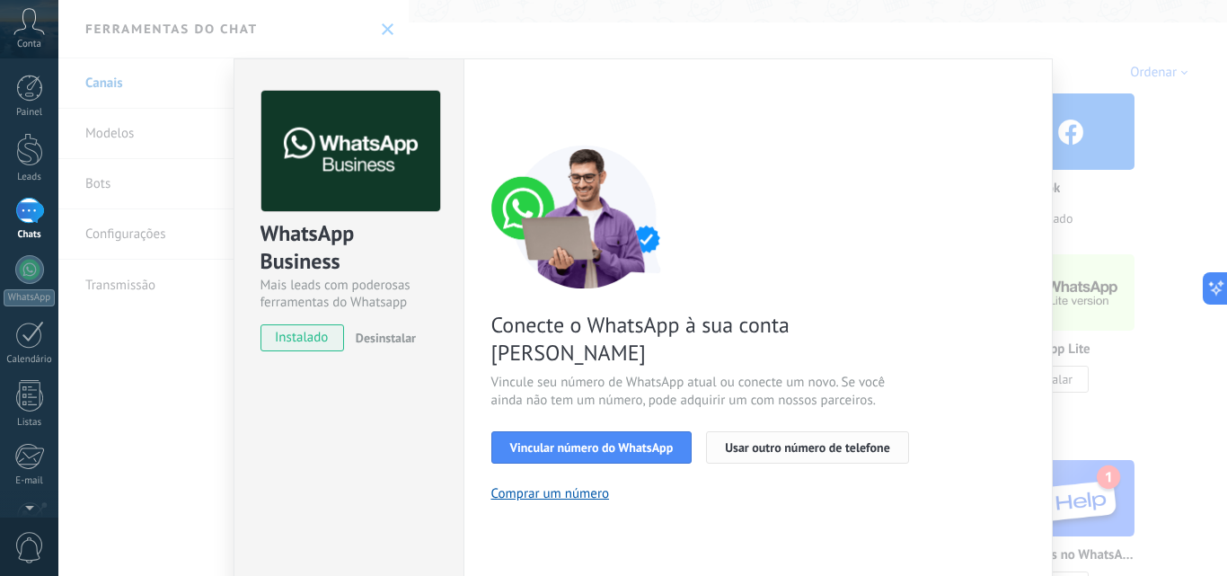
click at [775, 441] on span "Usar outro número de telefone" at bounding box center [807, 447] width 165 height 13
click at [607, 53] on div "WhatsApp Business Mais leads com poderosas ferramentas do Whatsapp instalado De…" at bounding box center [642, 288] width 1168 height 576
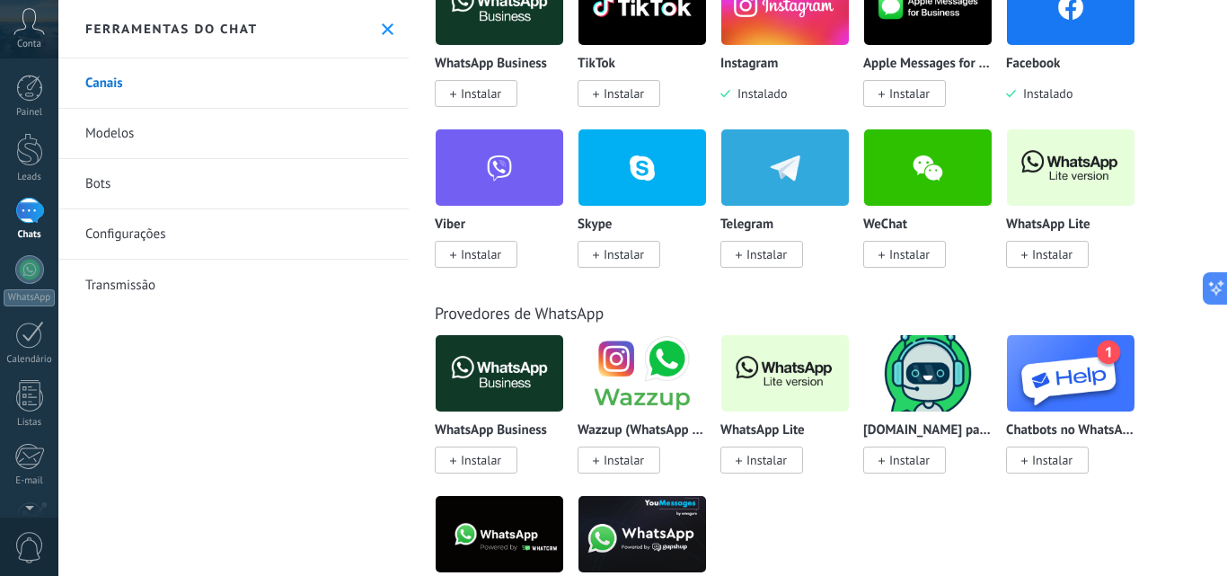
scroll to position [430, 0]
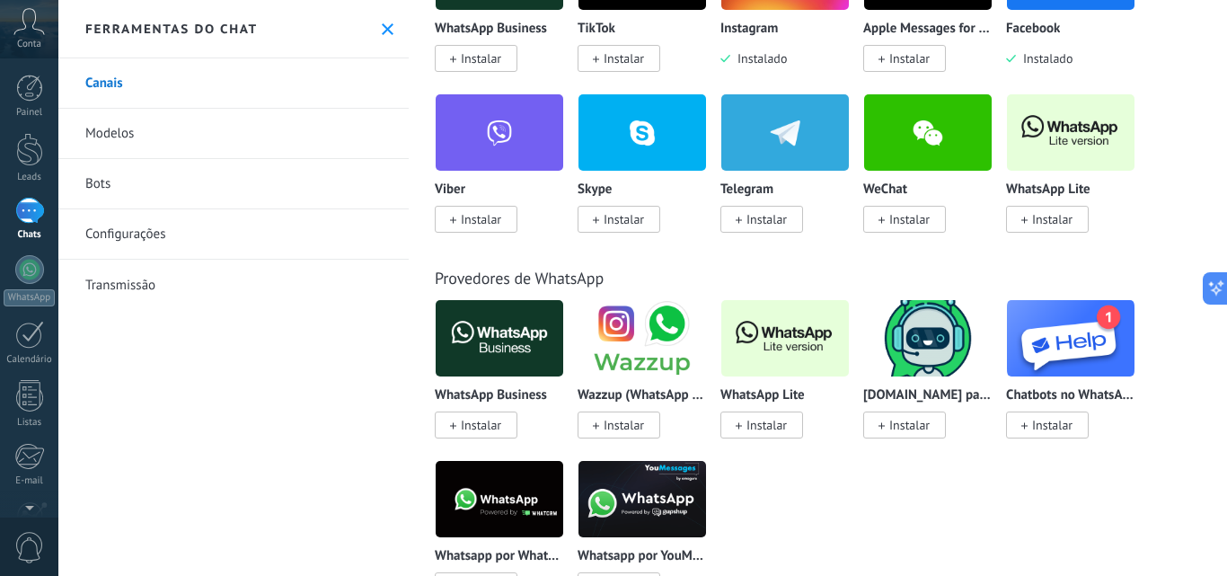
click at [769, 434] on span "Instalar" at bounding box center [761, 424] width 83 height 27
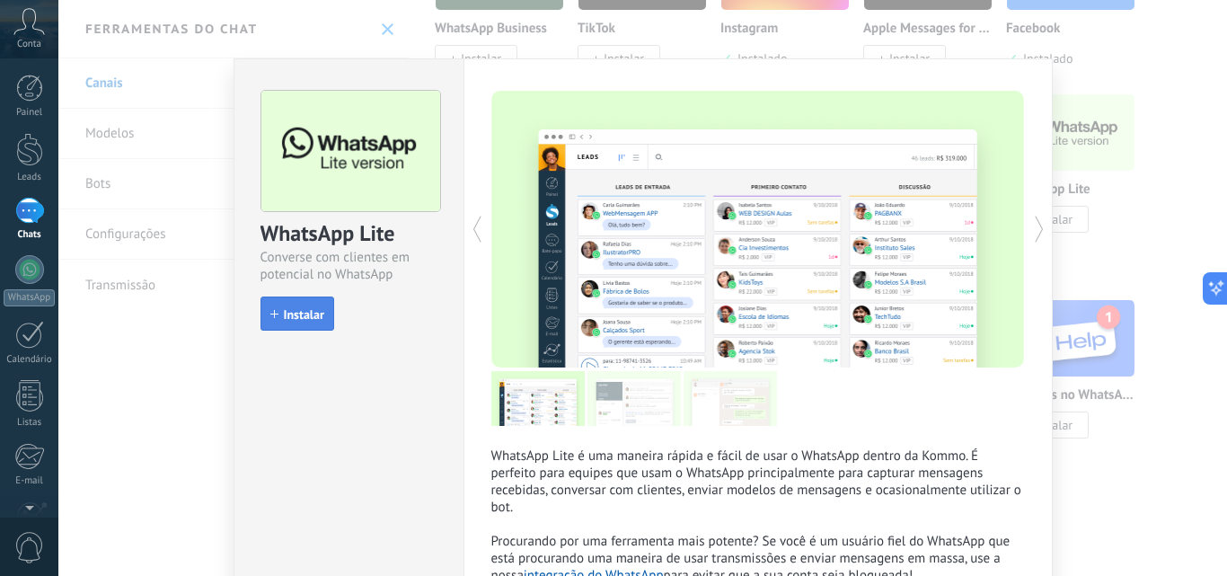
click at [303, 322] on button "Instalar" at bounding box center [297, 313] width 74 height 34
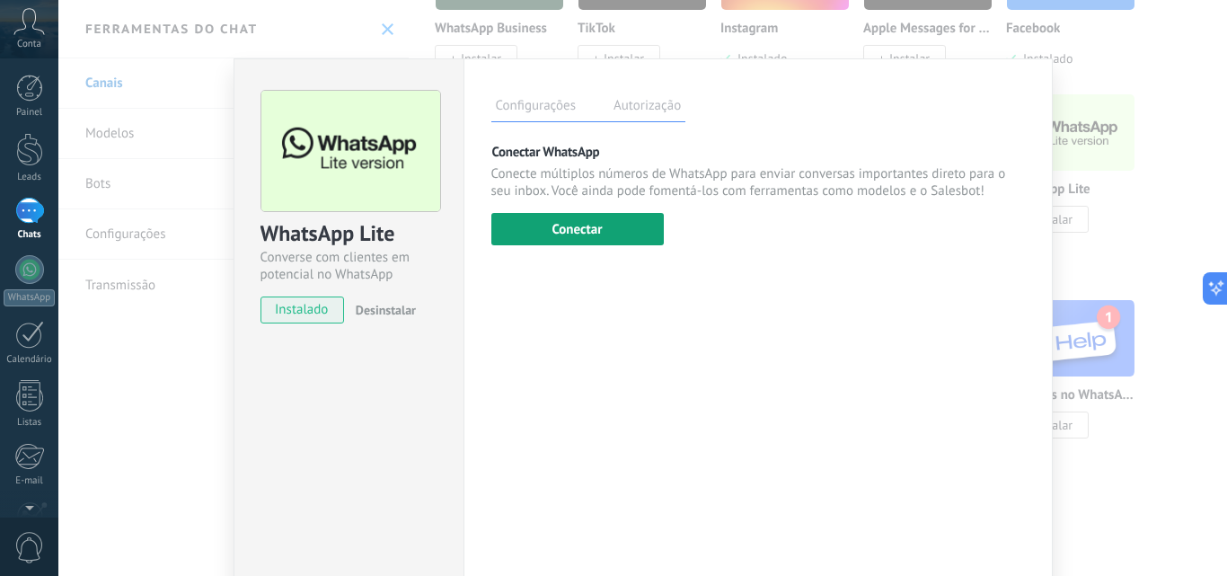
click at [599, 222] on button "Conectar" at bounding box center [577, 229] width 172 height 32
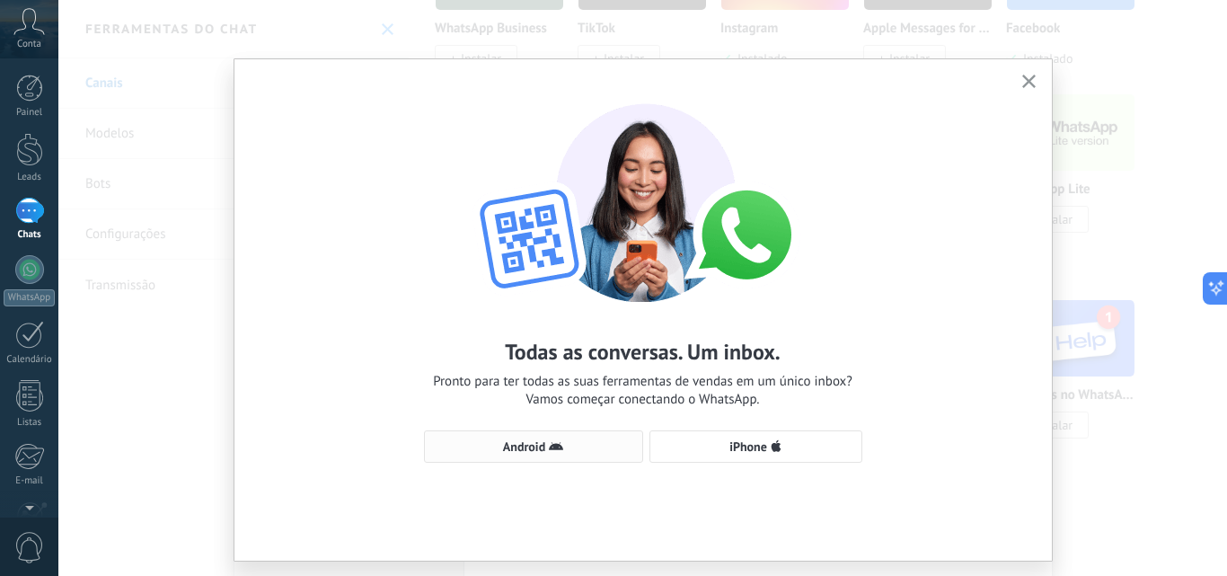
click at [525, 448] on span "Android" at bounding box center [524, 446] width 42 height 13
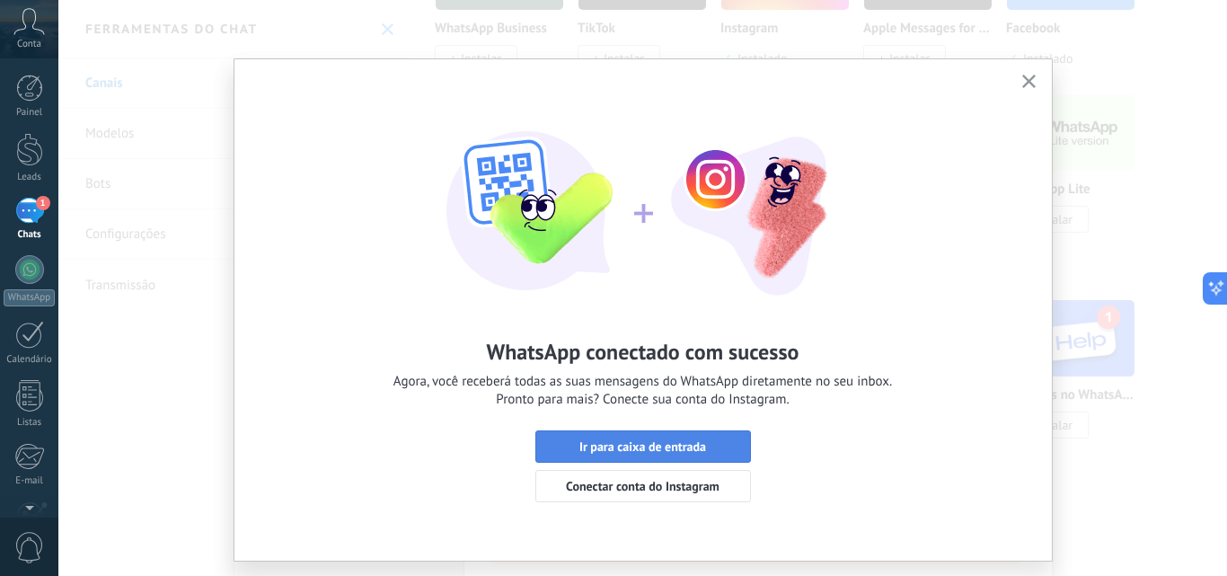
click at [675, 452] on span "Ir para caixa de entrada" at bounding box center [642, 446] width 127 height 13
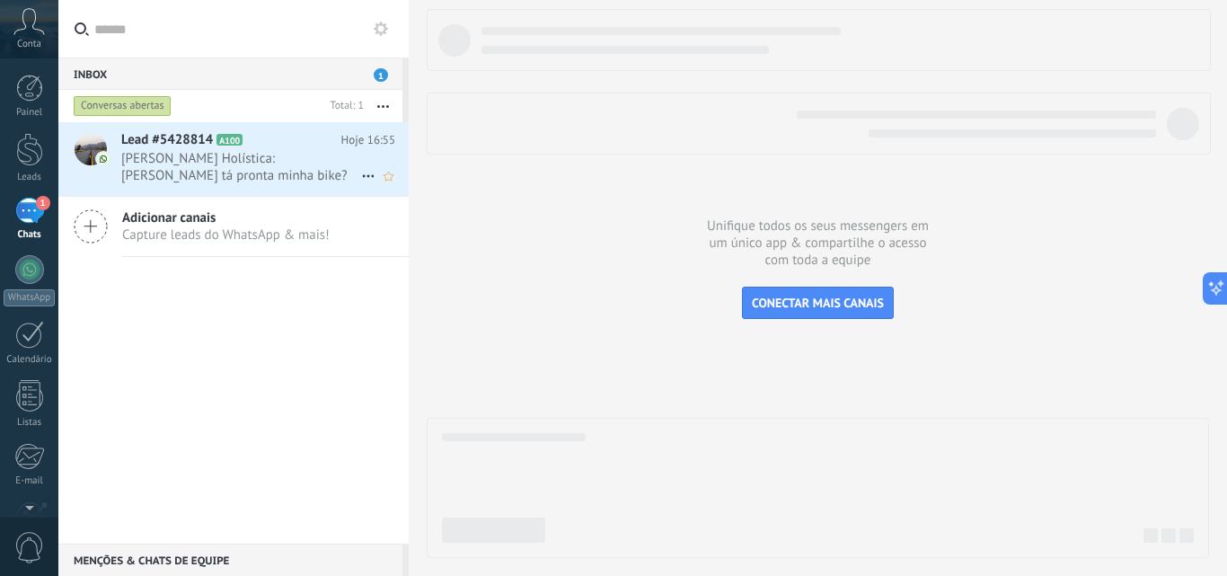
click at [226, 181] on span "Marcia Terapeuta Holística: Oi Natani tá pronta minha bike?" at bounding box center [241, 167] width 240 height 34
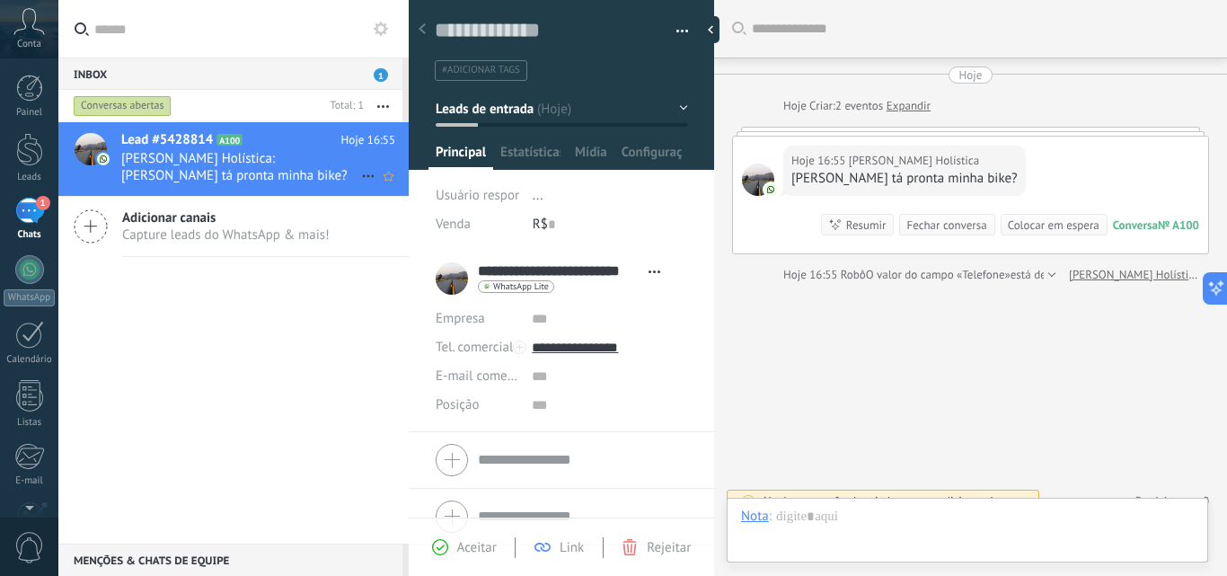
scroll to position [27, 0]
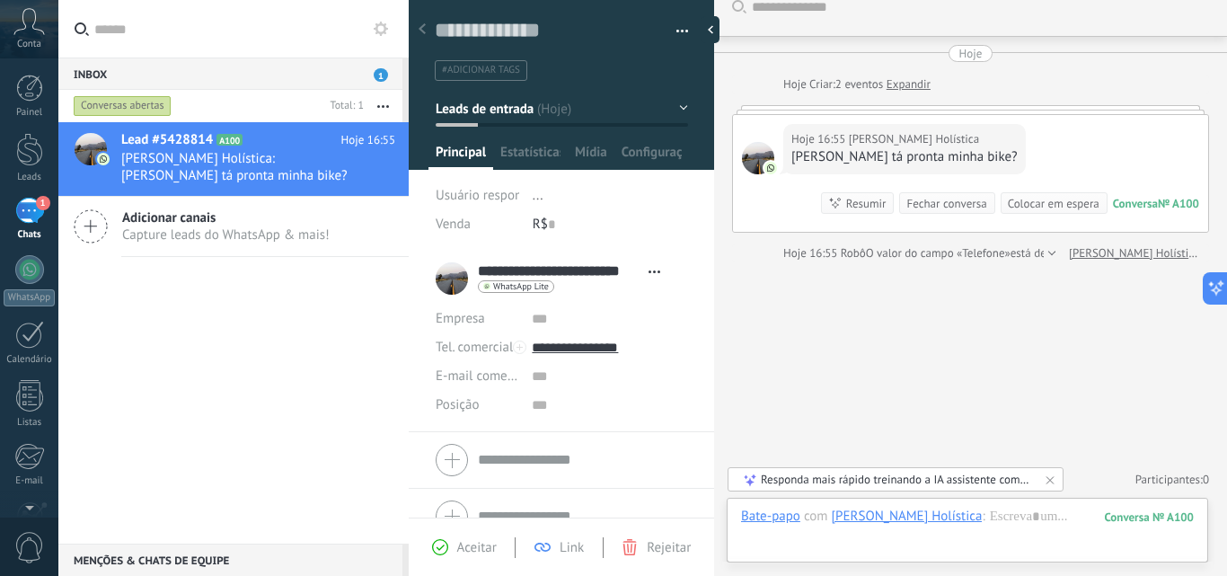
click at [187, 336] on div "Lead #5428814 A100 Hoje 16:55 Marcia Terapeuta Holística: Oi Natani tá pronta m…" at bounding box center [233, 332] width 350 height 421
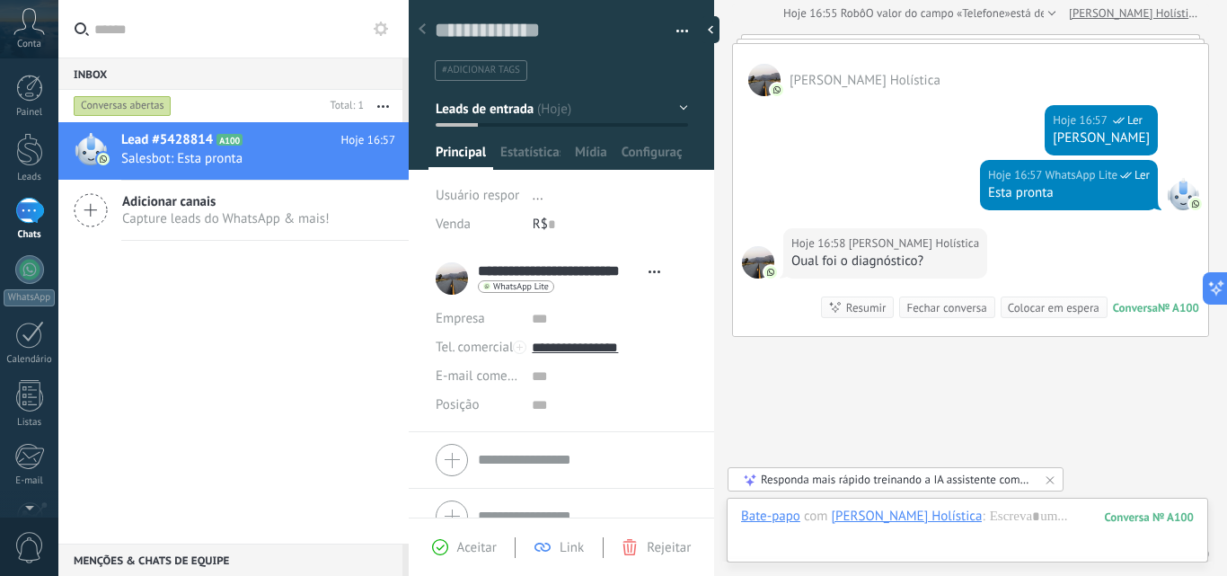
scroll to position [296, 0]
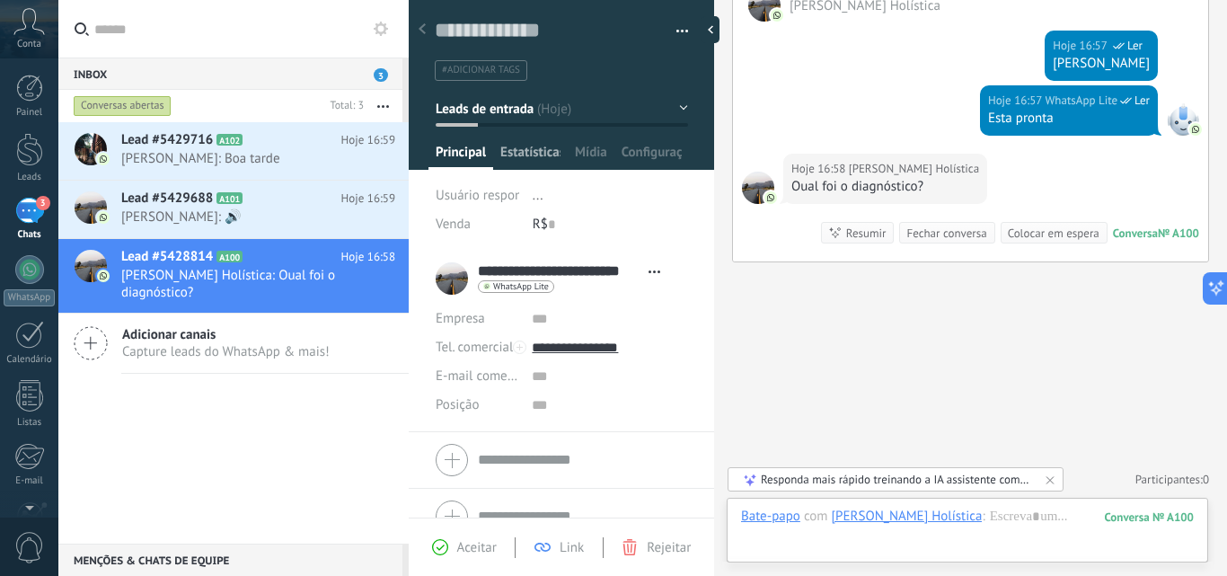
click at [538, 156] on span "Estatísticas" at bounding box center [530, 157] width 60 height 26
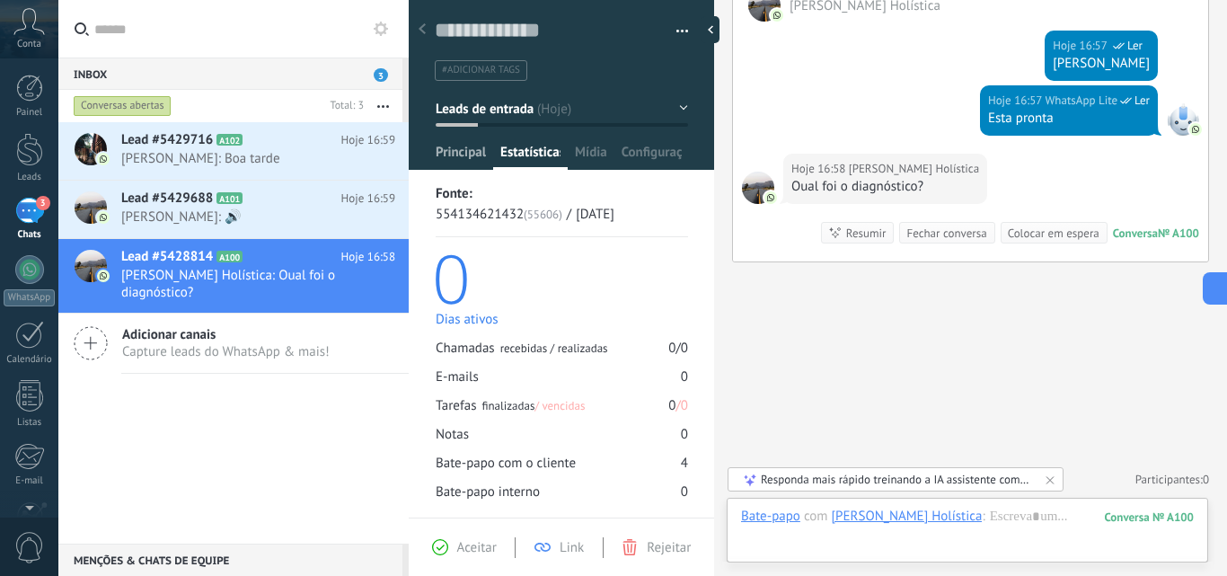
click at [459, 149] on span "Principal" at bounding box center [460, 157] width 50 height 26
